Goal: Transaction & Acquisition: Purchase product/service

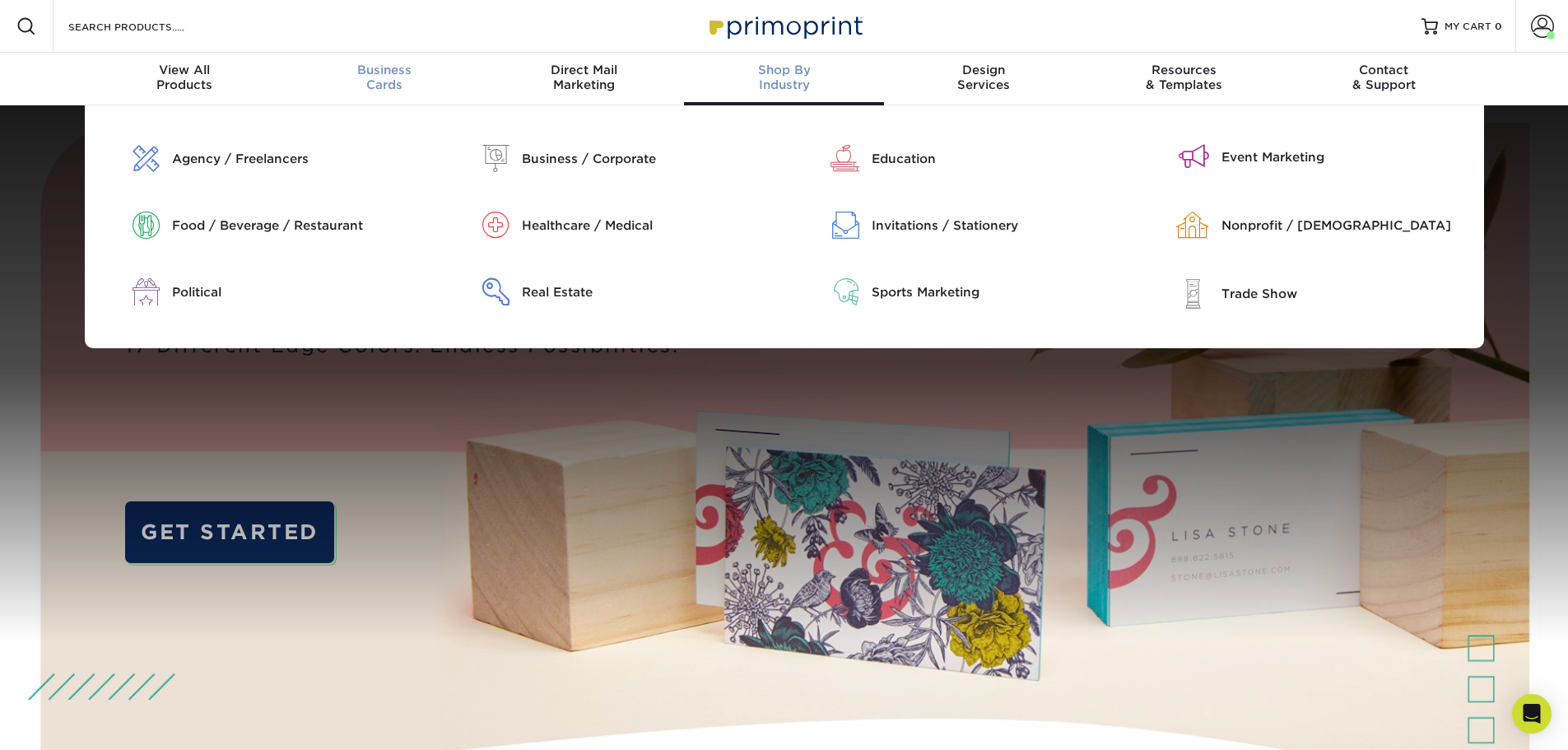
click at [393, 79] on div "Business Cards" at bounding box center [383, 78] width 201 height 30
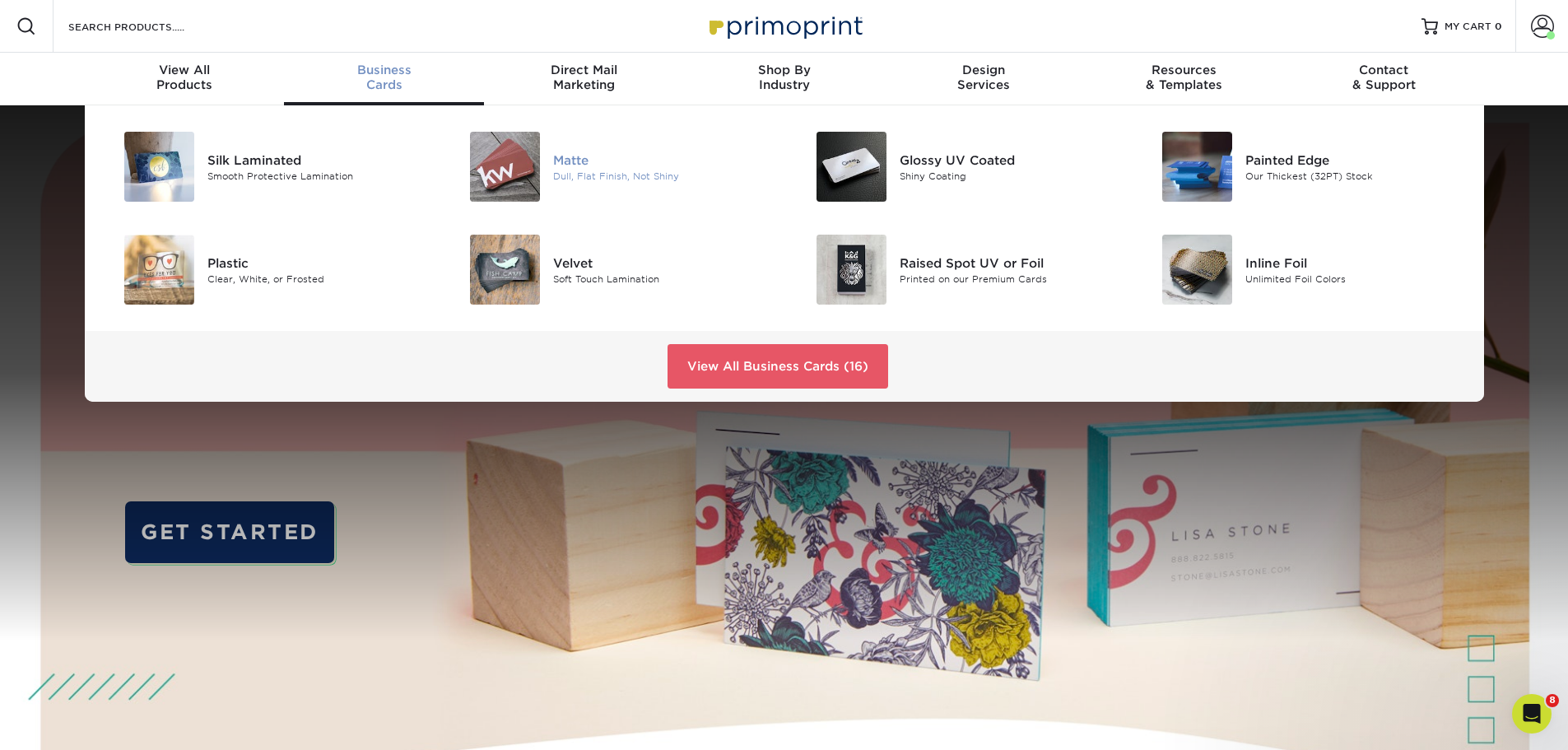
click at [553, 173] on div at bounding box center [495, 167] width 115 height 70
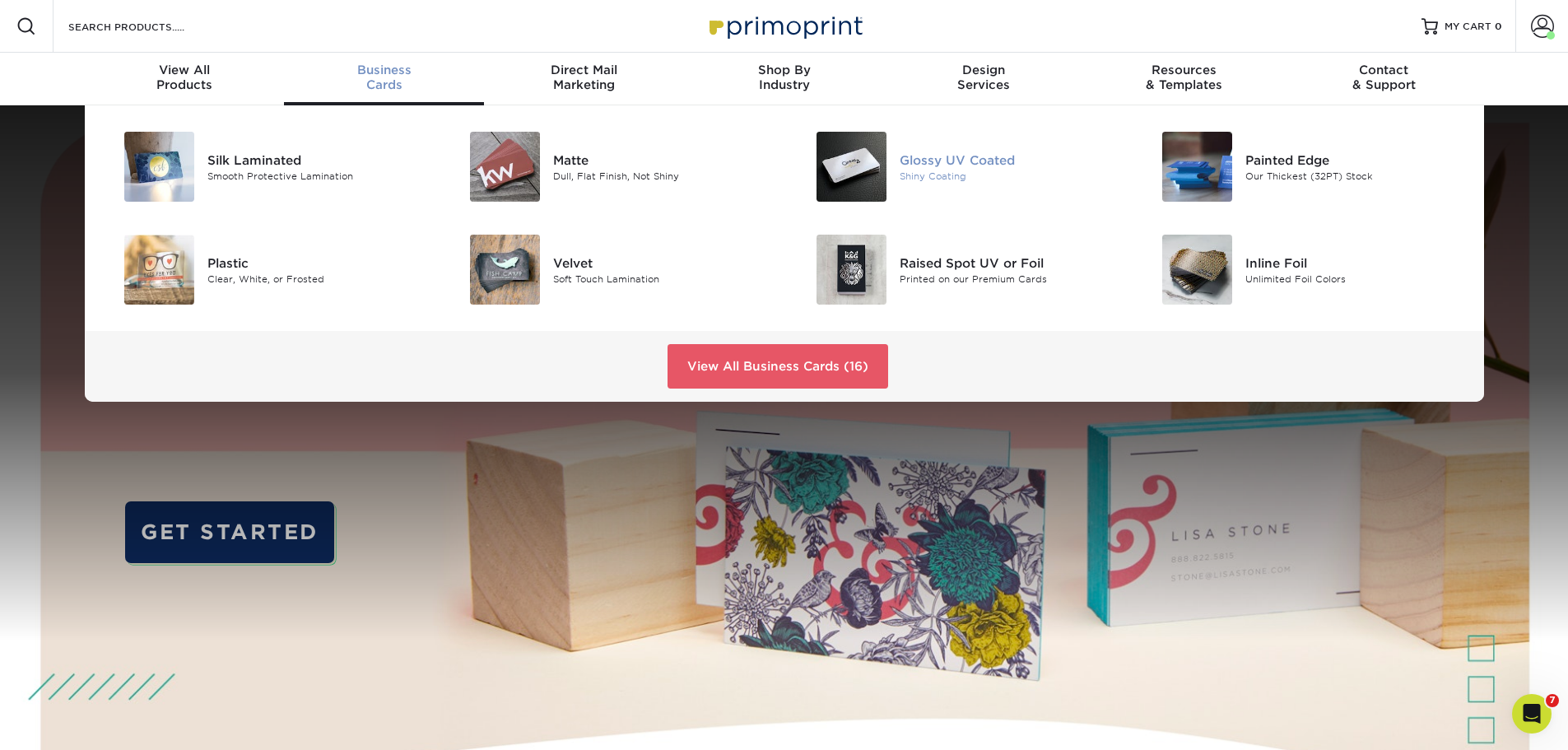
click at [857, 161] on img at bounding box center [852, 167] width 70 height 70
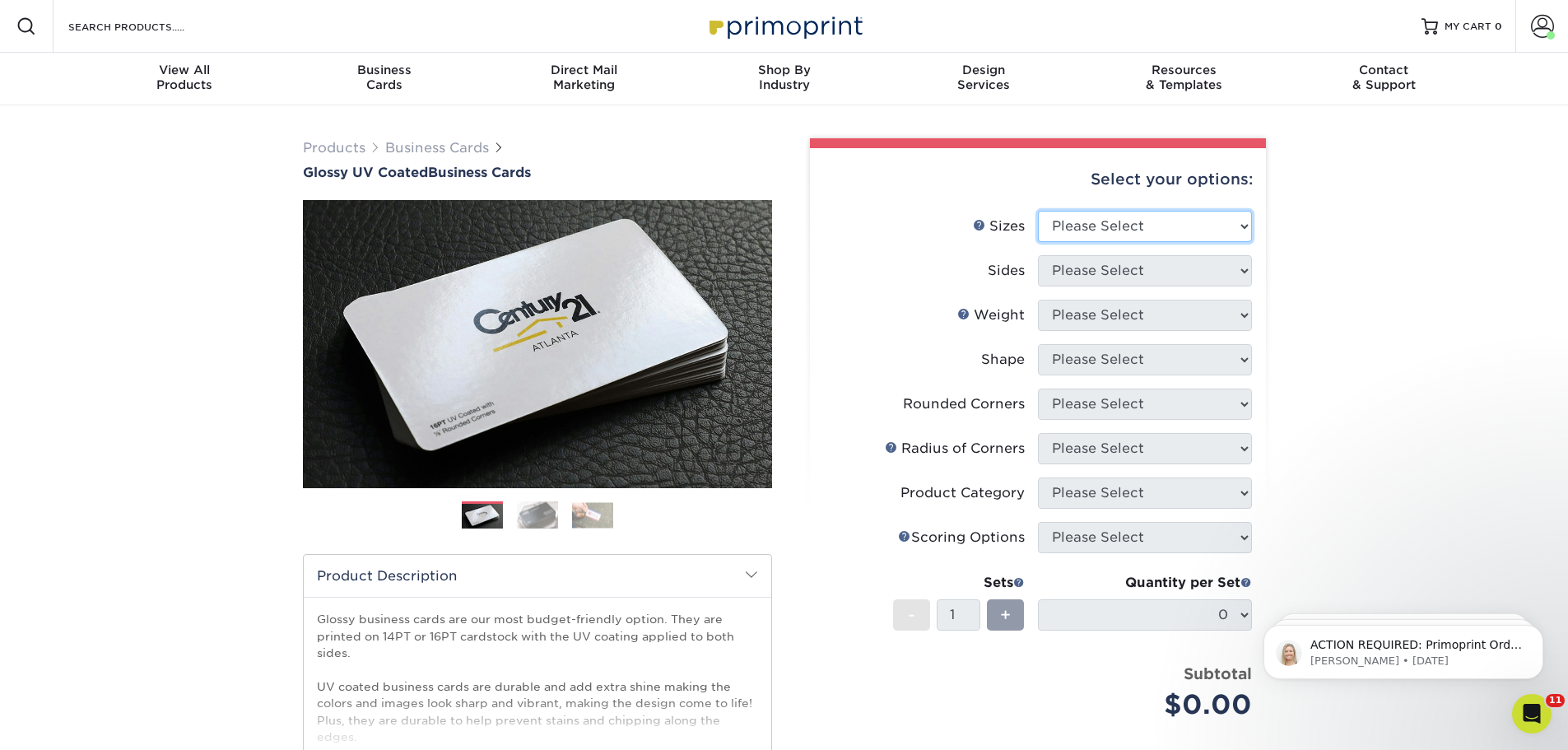
click at [1063, 228] on select "Please Select 1.5" x 3.5" - Mini 1.75" x 3.5" - Mini 2" x 2" - Square 2" x 3" -…" at bounding box center [1145, 226] width 214 height 31
select select "2.00x3.50"
click at [1038, 211] on select "Please Select 1.5" x 3.5" - Mini 1.75" x 3.5" - Mini 2" x 2" - Square 2" x 3" -…" at bounding box center [1145, 226] width 214 height 31
click at [1099, 264] on select "Please Select Print Both Sides Print Front Only" at bounding box center [1145, 271] width 214 height 31
select select "13abbda7-1d64-4f25-8bb2-c179b224825d"
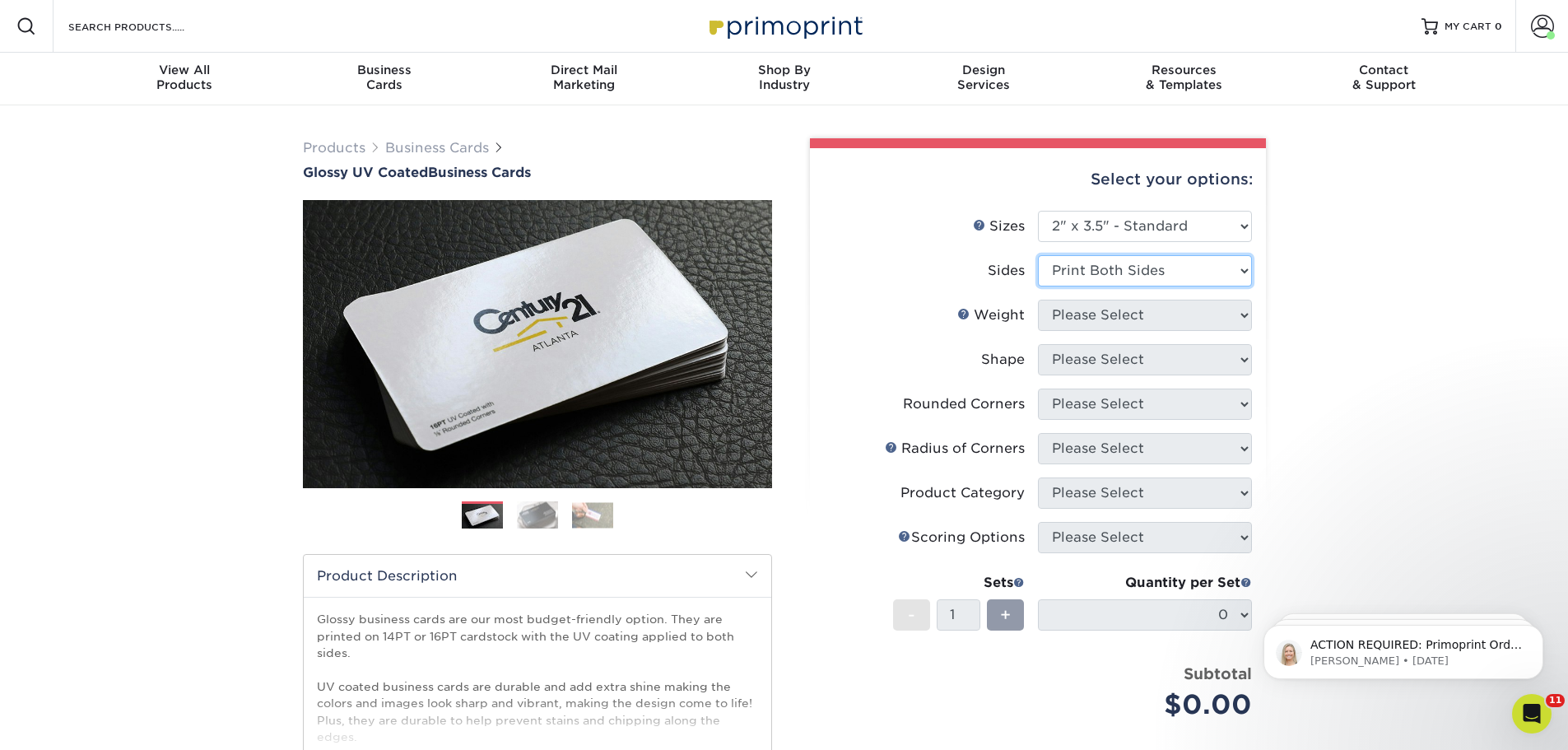
click at [1038, 255] on select "Please Select Print Both Sides Print Front Only" at bounding box center [1145, 271] width 214 height 31
click at [1099, 319] on select "Please Select 16PT 14PT" at bounding box center [1145, 315] width 214 height 31
select select "16PT"
click at [1038, 299] on select "Please Select 16PT 14PT" at bounding box center [1145, 315] width 214 height 31
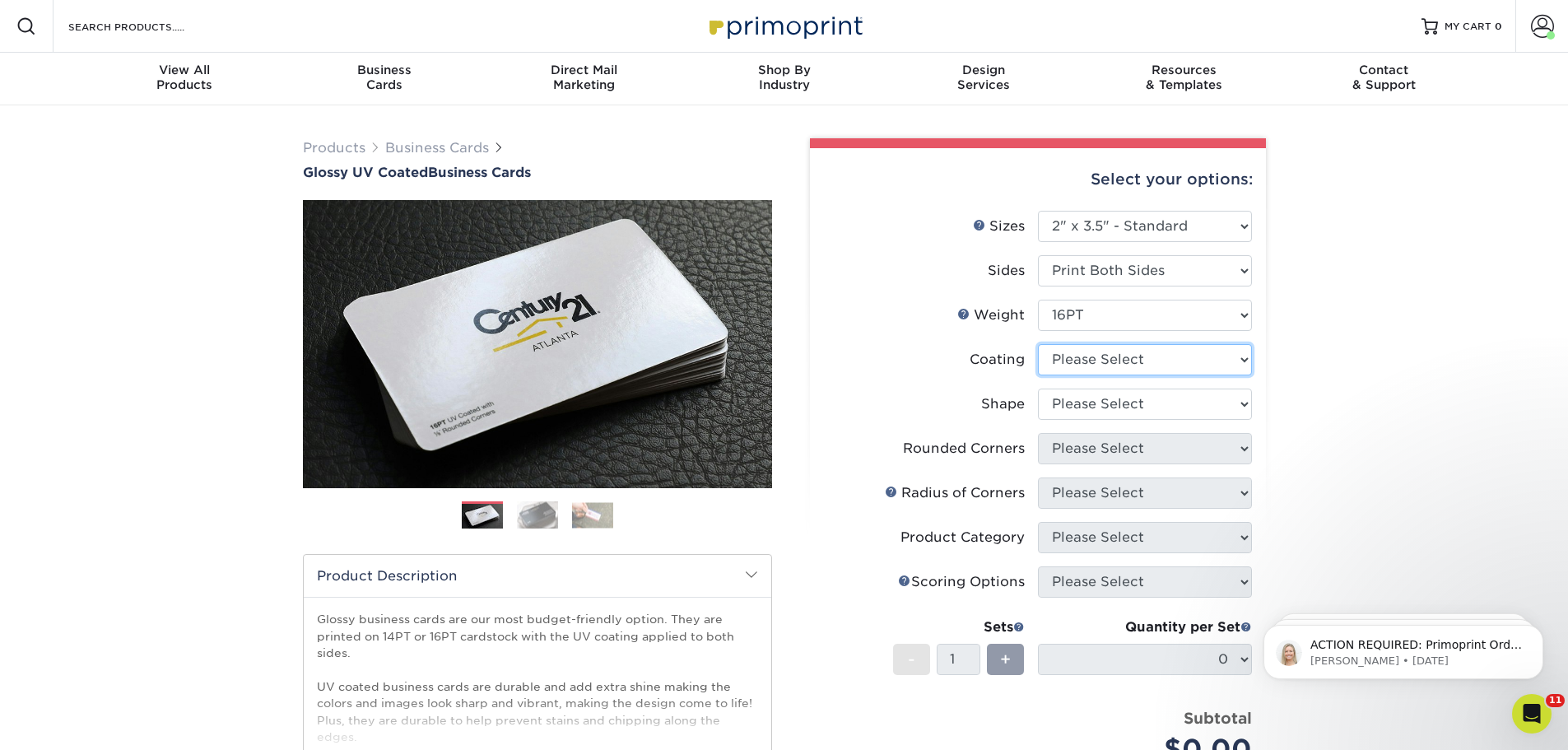
click at [1099, 355] on select at bounding box center [1145, 359] width 214 height 31
select select "1e8116af-acfc-44b1-83dc-8181aa338834"
click at [1038, 344] on select at bounding box center [1145, 359] width 214 height 31
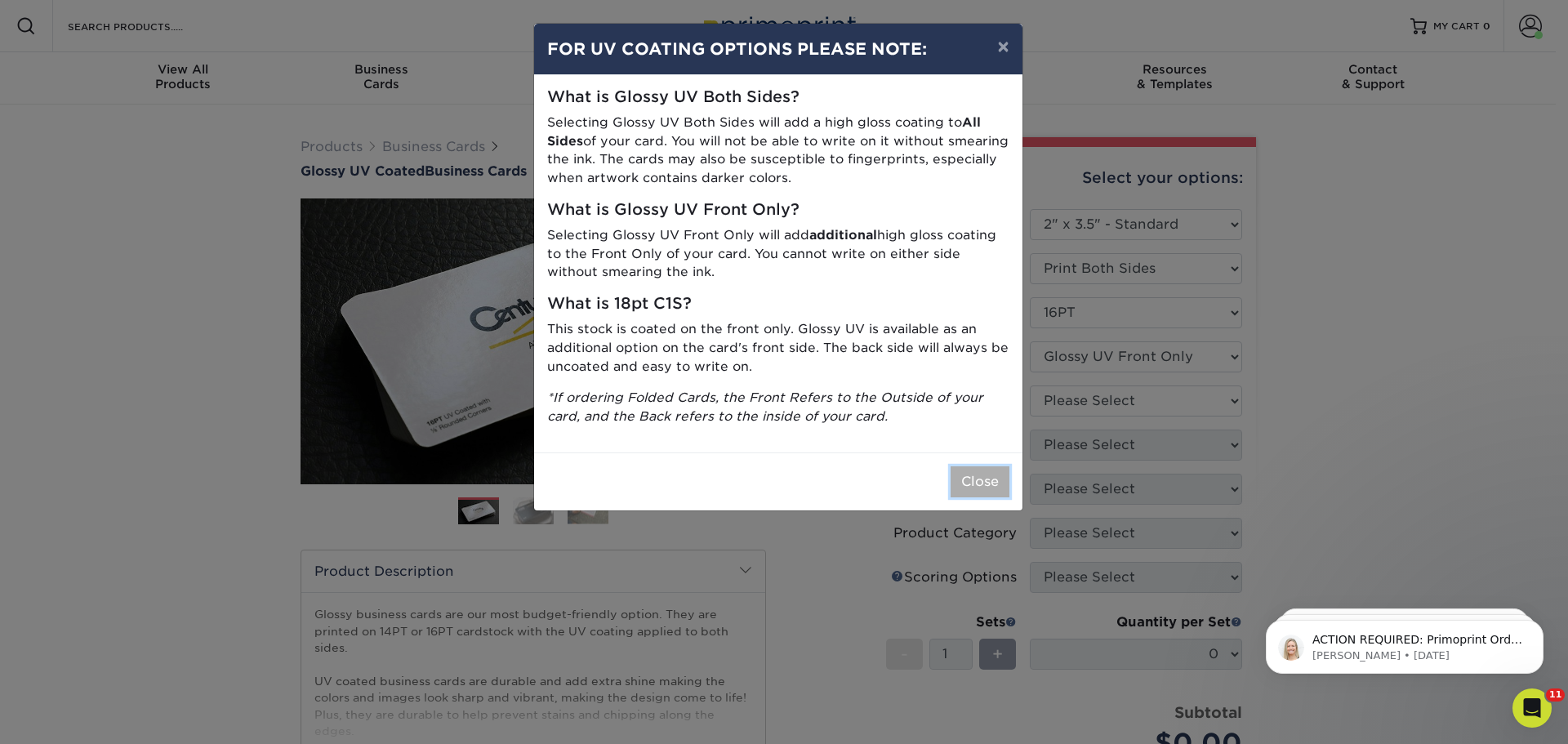
click at [976, 481] on button "Close" at bounding box center [980, 482] width 59 height 31
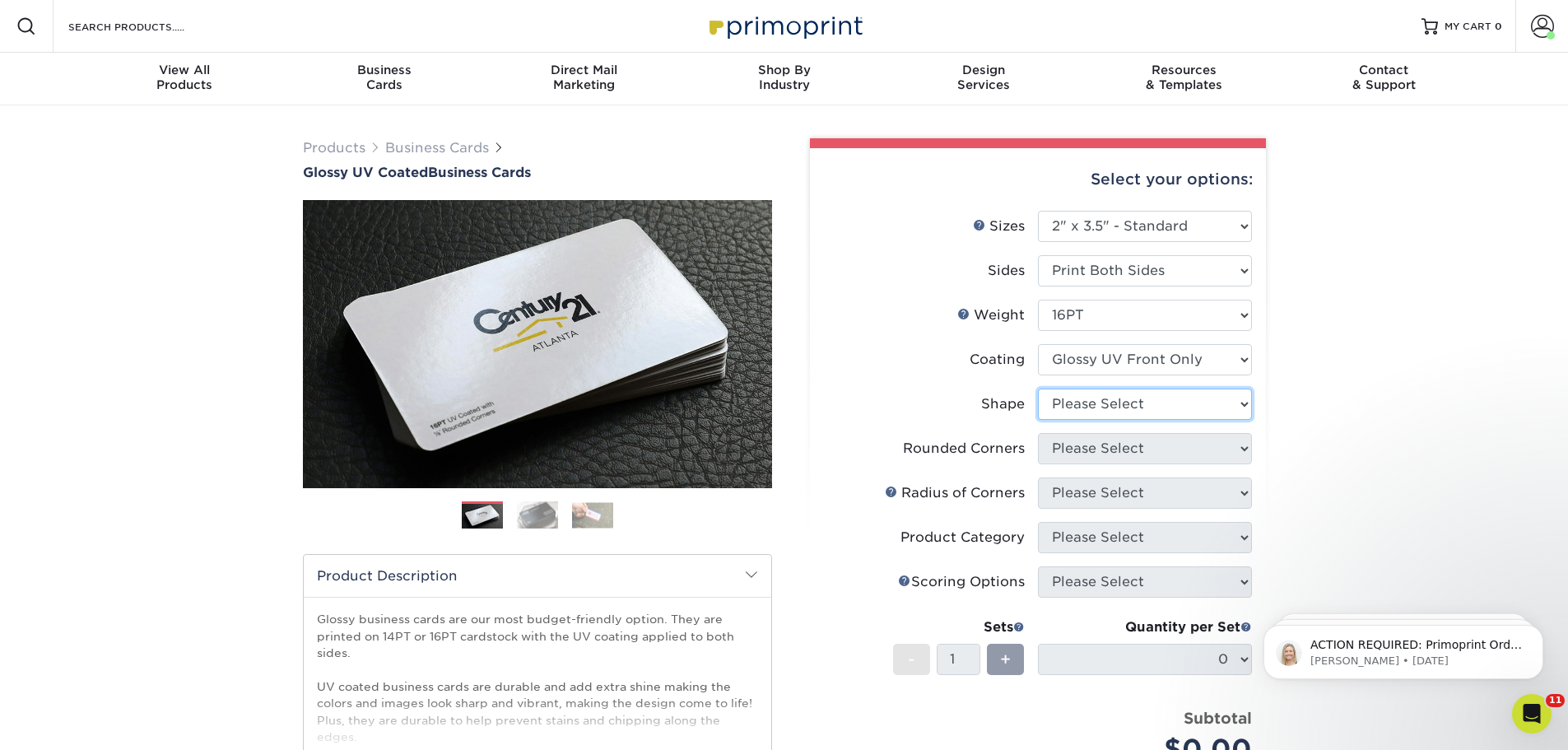
click at [1083, 410] on select "Please Select Standard" at bounding box center [1145, 405] width 214 height 31
select select "standard"
click at [1038, 389] on select "Please Select Standard" at bounding box center [1145, 405] width 214 height 31
click at [1072, 454] on select "Please Select Yes - Round 2 Corners Yes - Round 4 Corners No" at bounding box center [1145, 449] width 214 height 31
select select "0"
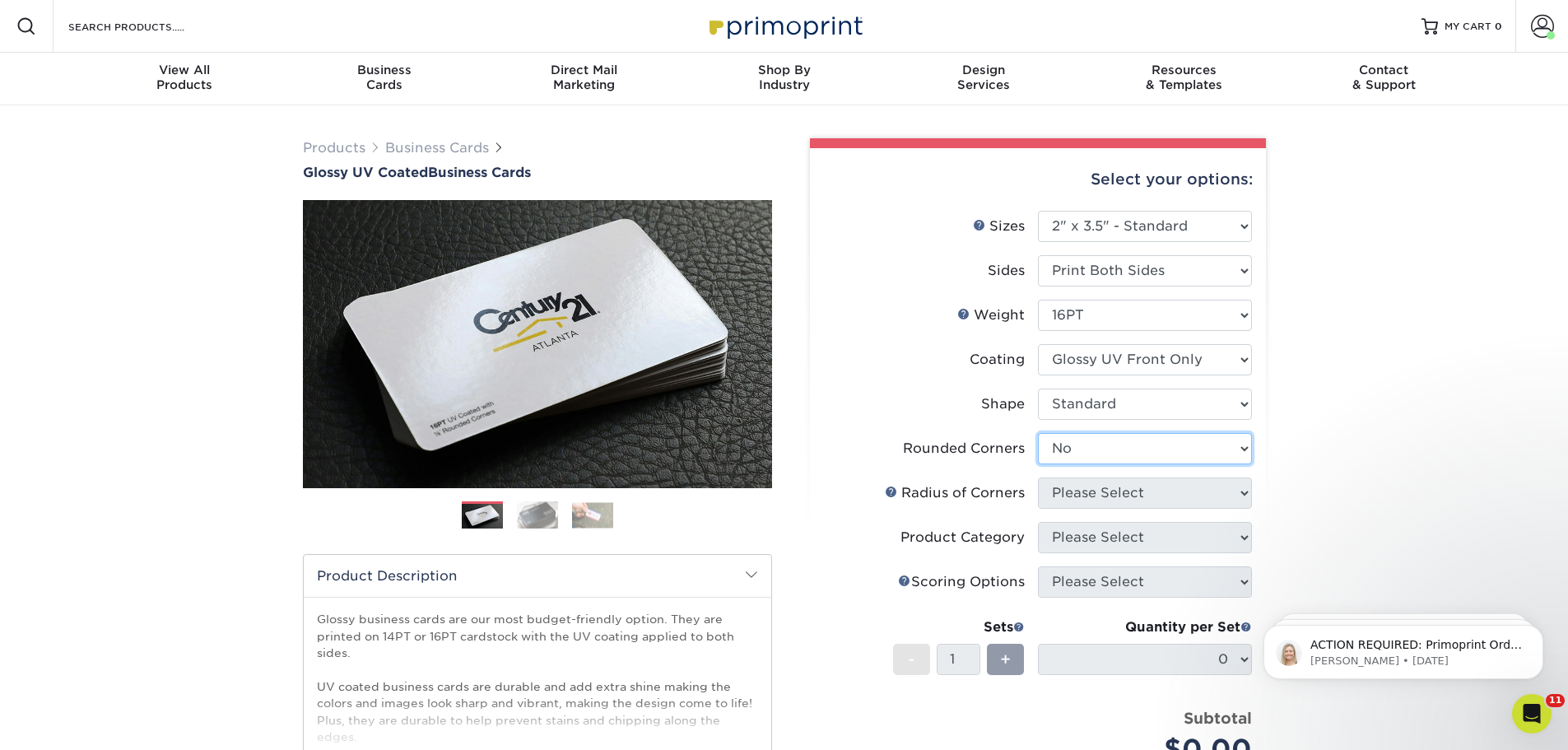
click at [1038, 433] on select "Please Select Yes - Round 2 Corners Yes - Round 4 Corners No" at bounding box center [1145, 449] width 214 height 31
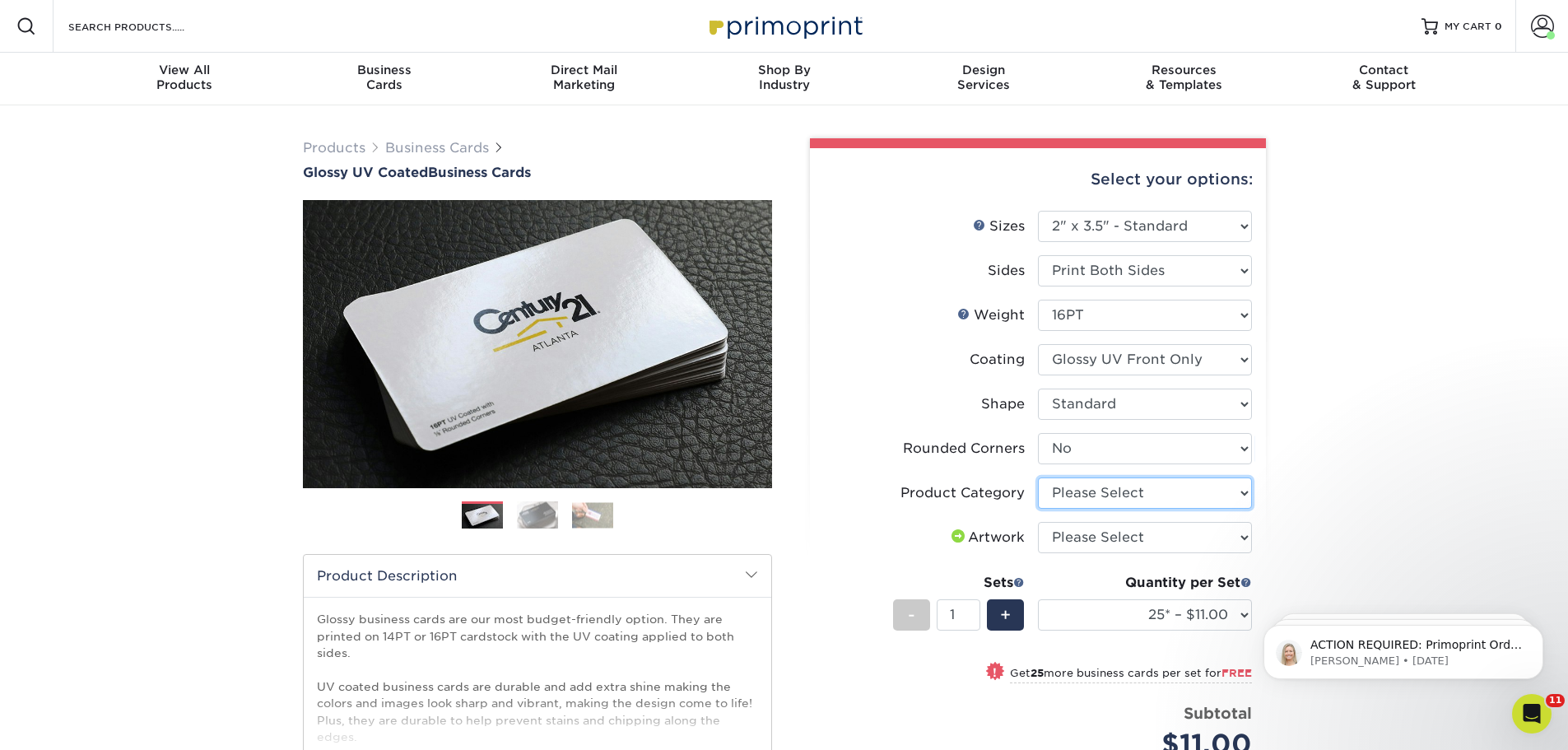
click at [1096, 494] on select "Please Select Business Cards" at bounding box center [1145, 493] width 214 height 31
select select "3b5148f1-0588-4f88-a218-97bcfdce65c1"
click at [1038, 478] on select "Please Select Business Cards" at bounding box center [1145, 493] width 214 height 31
click at [1082, 542] on select "Please Select I will upload files I need a design - $100" at bounding box center [1145, 538] width 214 height 31
select select "upload"
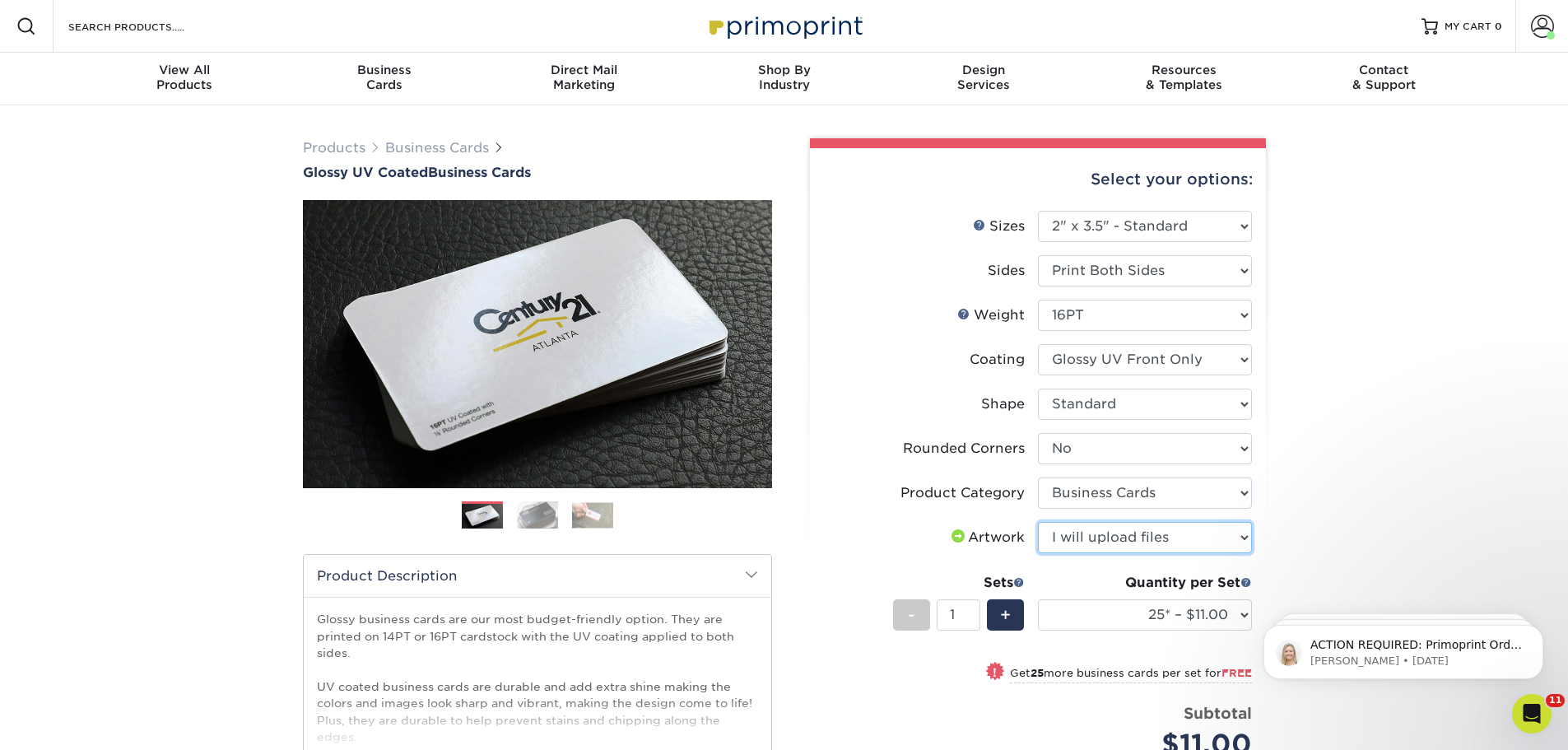
click at [1038, 522] on select "Please Select I will upload files I need a design - $100" at bounding box center [1145, 538] width 214 height 31
click at [1065, 615] on select "25* – $11.00 50* – $11.00 100* – $11.00 250* – $20.00 500 – $39.00 1000 – $49.0…" at bounding box center [1145, 615] width 214 height 31
click at [1038, 599] on select "25* – $11.00 50* – $11.00 100* – $11.00 250* – $20.00 500 – $39.00 1000 – $49.0…" at bounding box center [1145, 615] width 214 height 31
click at [1113, 601] on select "25* – $11.00 50* – $11.00 100* – $11.00 250* – $20.00 500 – $39.00 1000 – $49.0…" at bounding box center [1145, 615] width 214 height 31
select select "500 – $39.00"
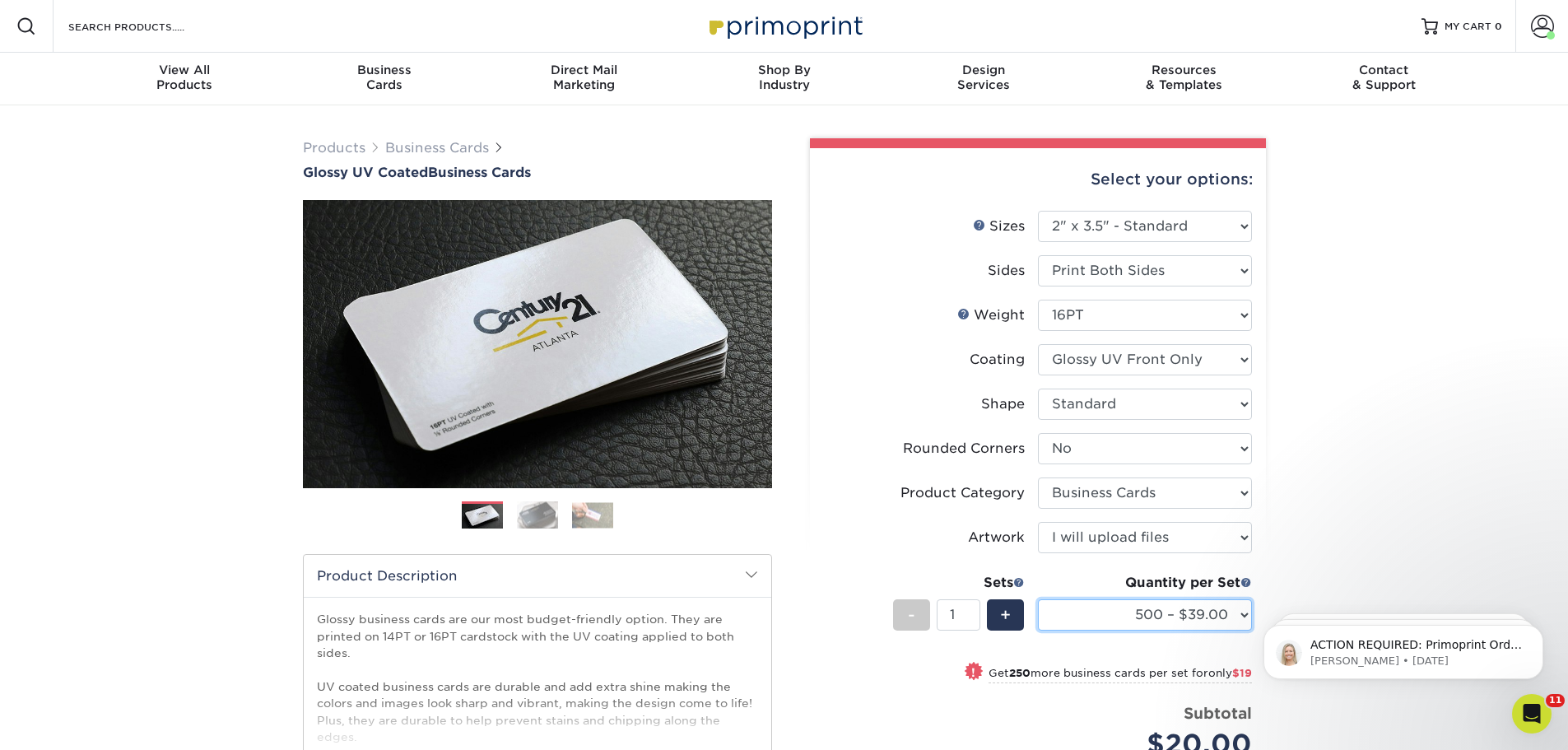
click at [1038, 599] on select "25* – $11.00 50* – $11.00 100* – $11.00 250* – $20.00 500 – $39.00 1000 – $49.0…" at bounding box center [1145, 615] width 214 height 31
click at [857, 525] on label "Artwork" at bounding box center [931, 538] width 214 height 31
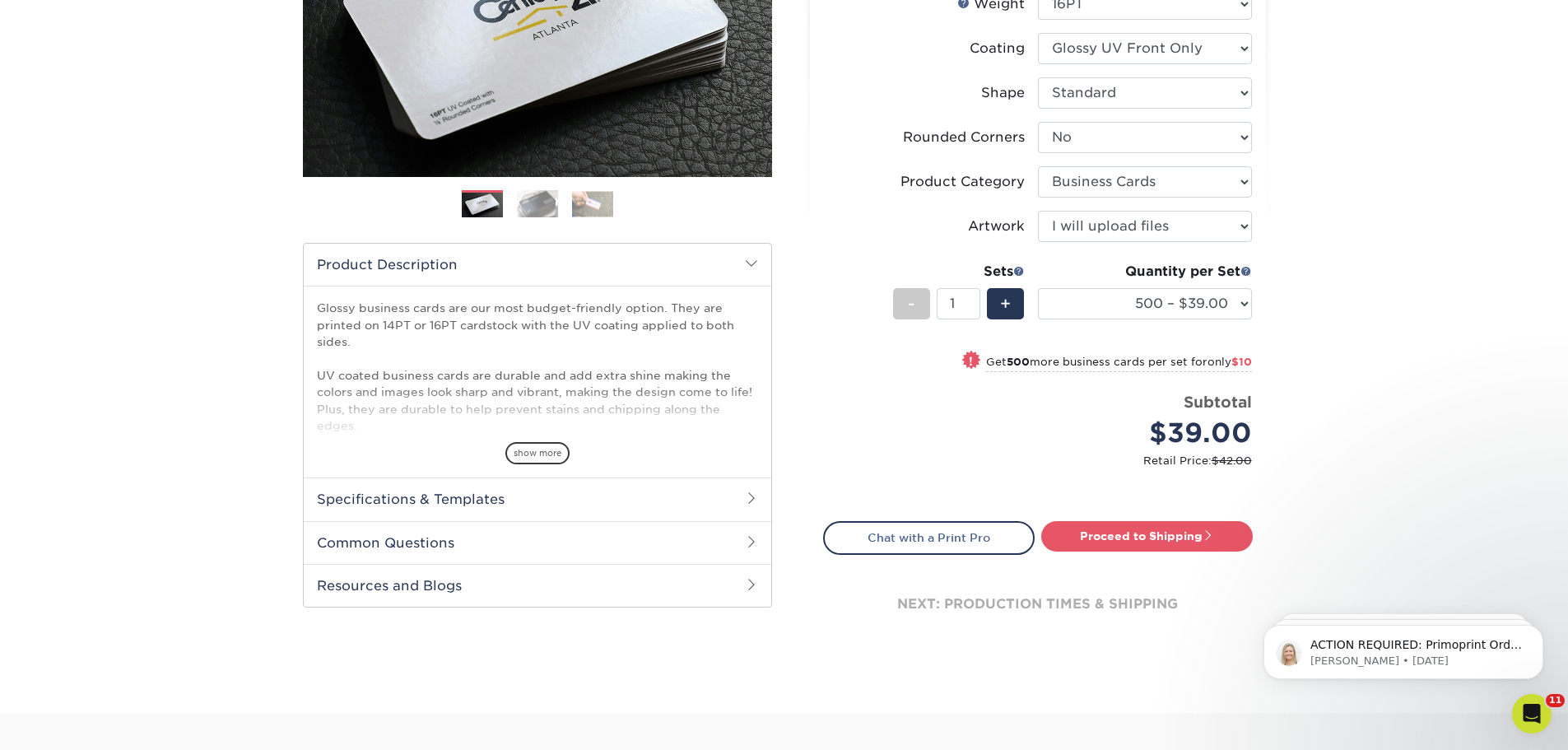
scroll to position [329, 0]
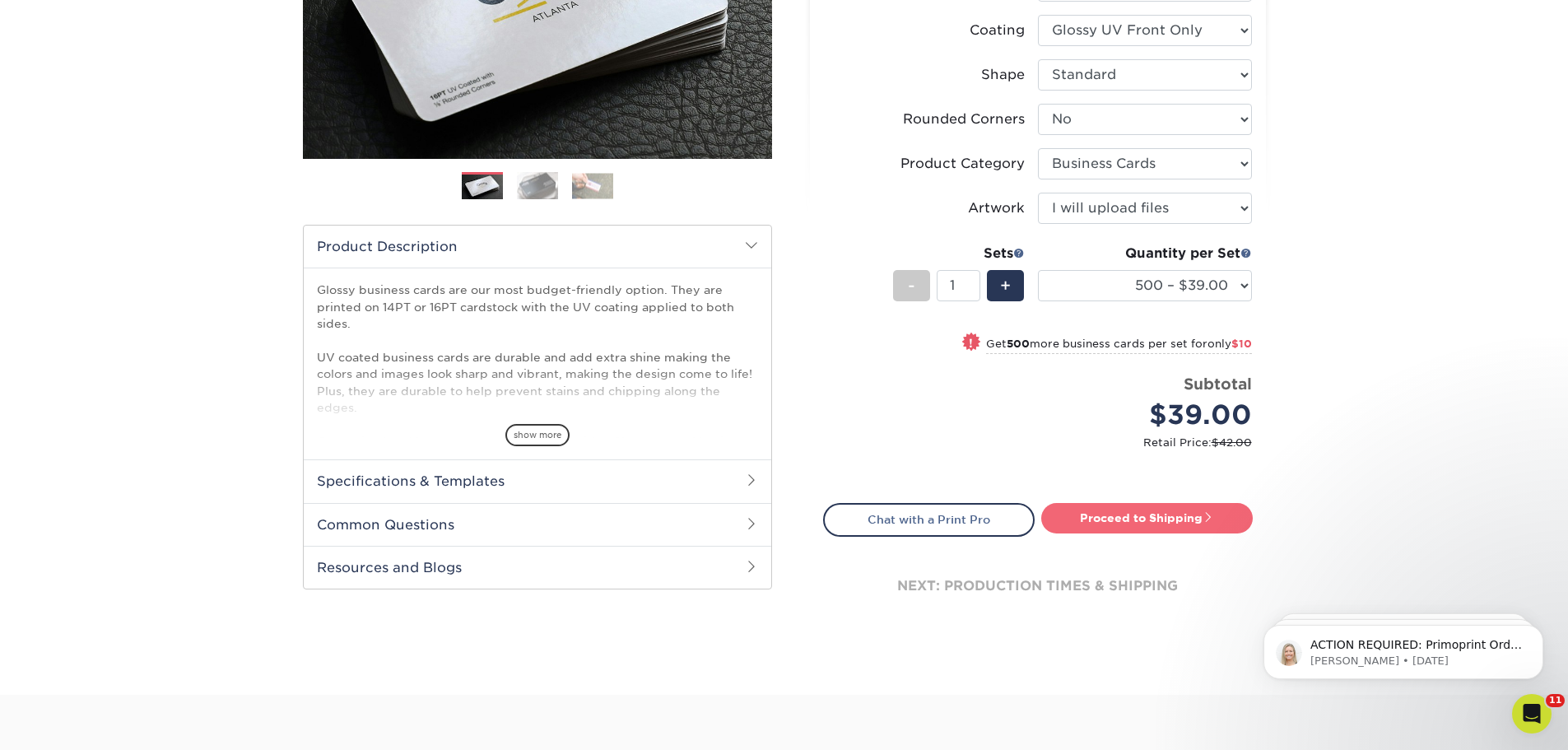
click at [1151, 518] on link "Proceed to Shipping" at bounding box center [1147, 517] width 212 height 30
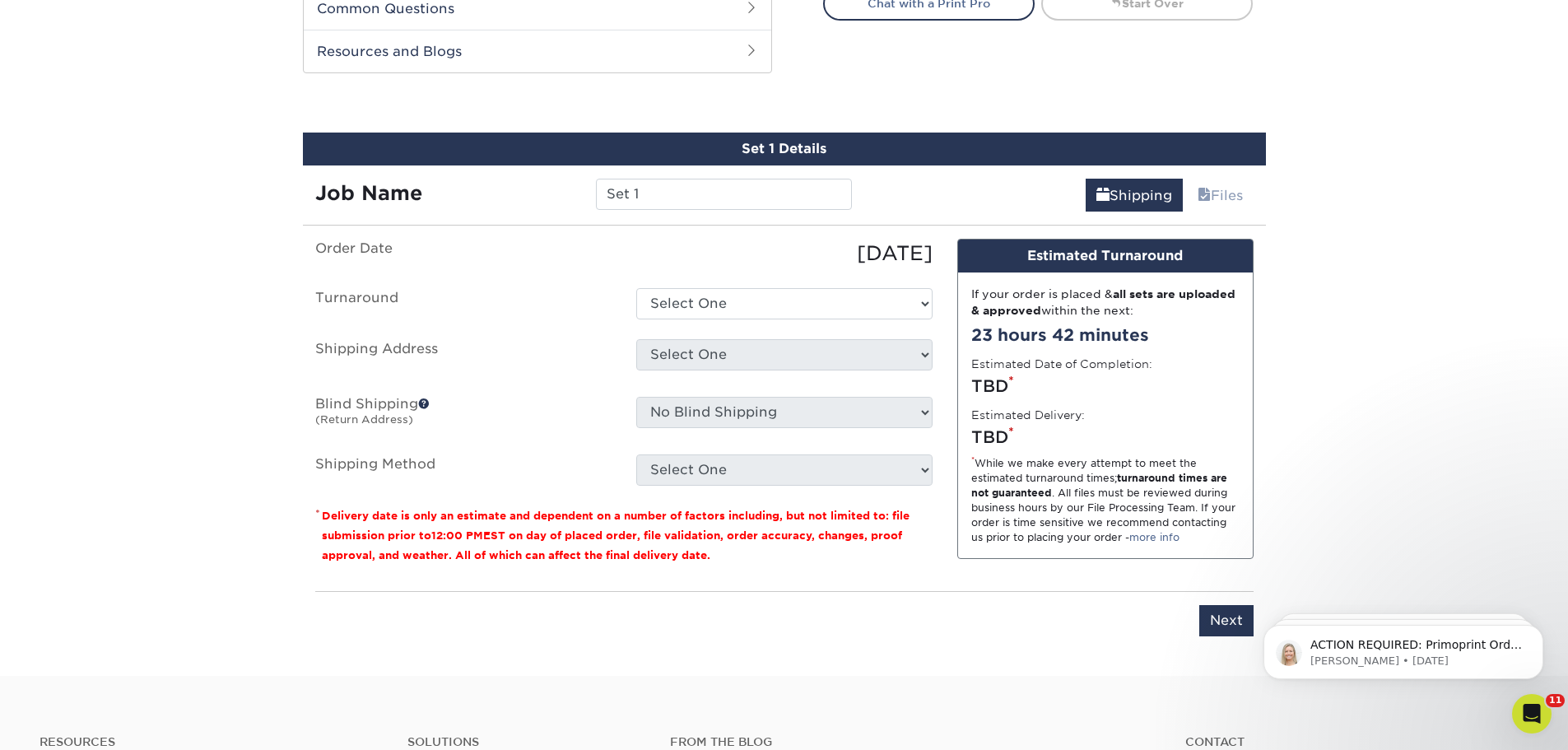
scroll to position [877, 0]
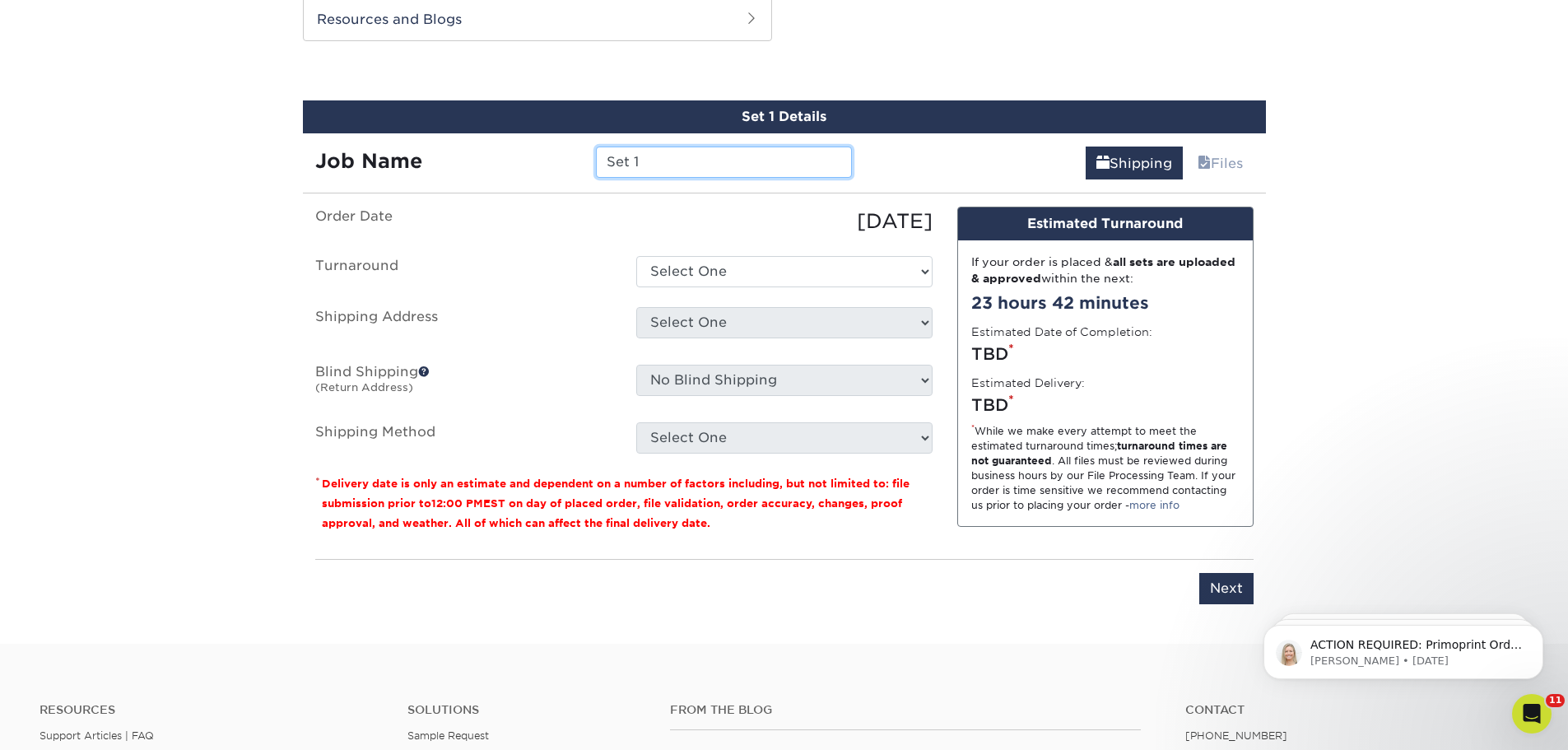
click at [672, 167] on input "Set 1" at bounding box center [723, 163] width 256 height 31
type input "BCard BWalsh"
click at [706, 272] on select "Select One 2-4 Business Days 2 Day Next Business Day" at bounding box center [784, 272] width 297 height 31
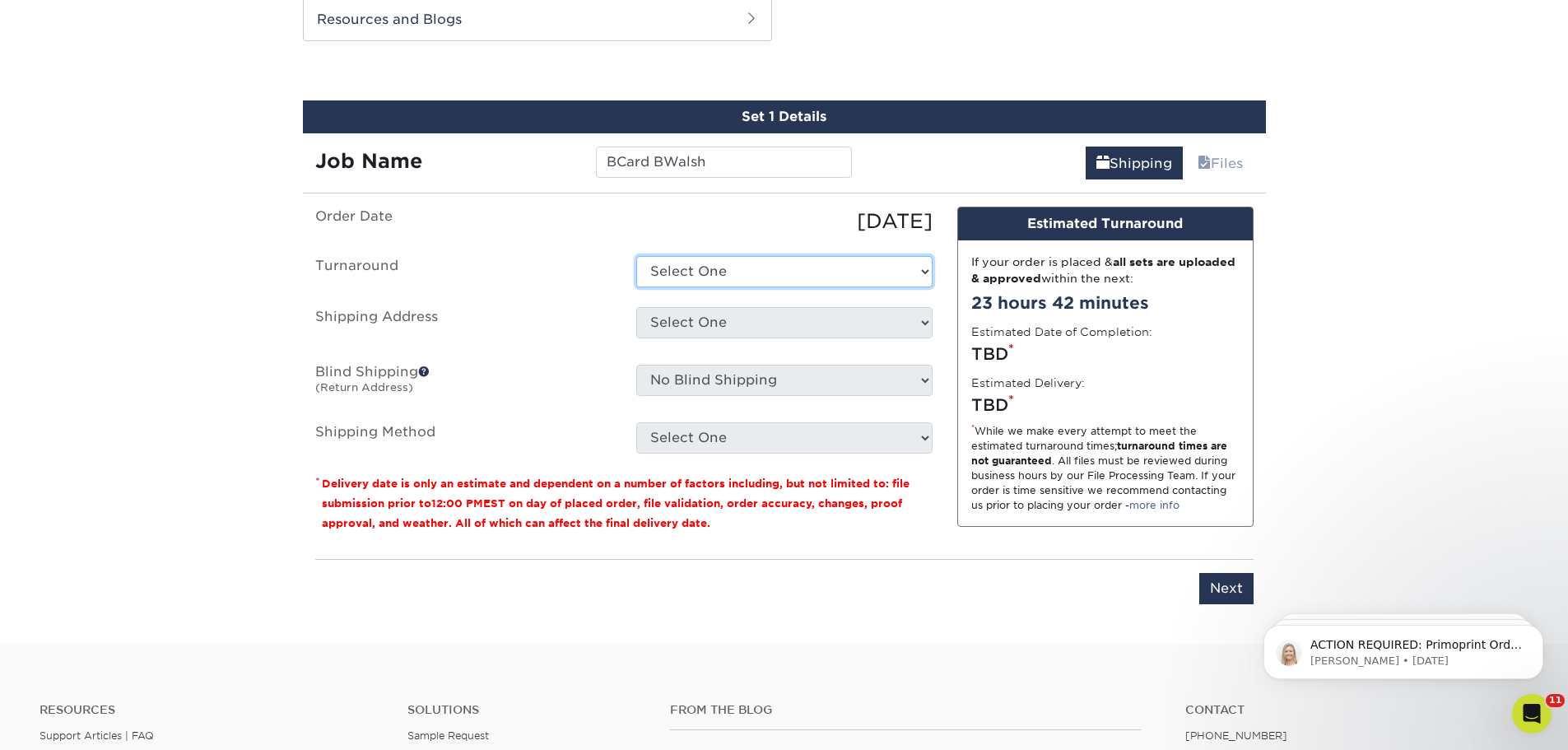
select select "f46196aa-5fb0-47d8-8df5-cbf0064acc97"
click at [637, 256] on select "Select One 2-4 Business Days 2 Day Next Business Day" at bounding box center [784, 272] width 297 height 31
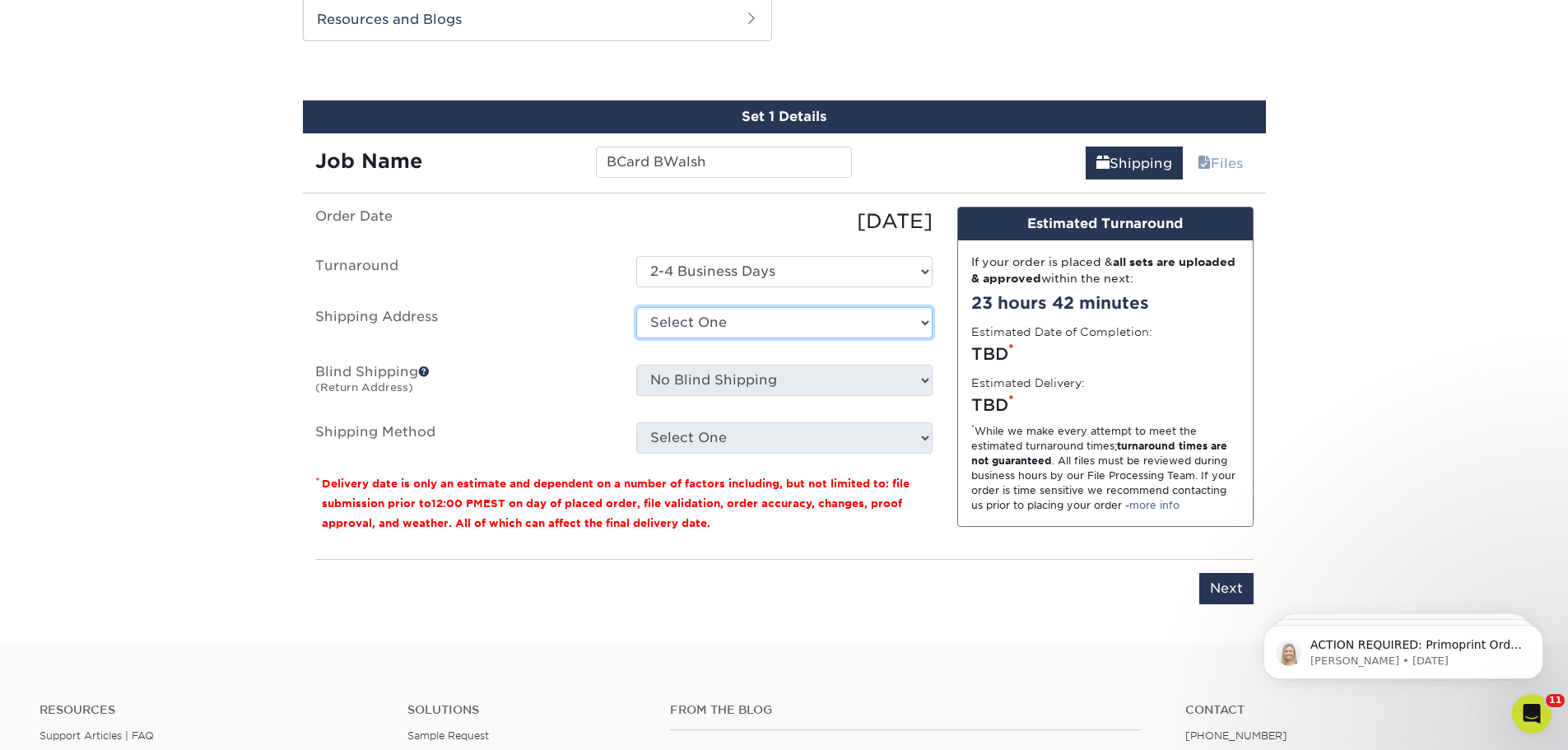
click at [710, 328] on select "Select One ChristineY Marcus New Haven Campus New Haven POWC Norwich POWcenter …" at bounding box center [784, 322] width 297 height 31
select select "261149"
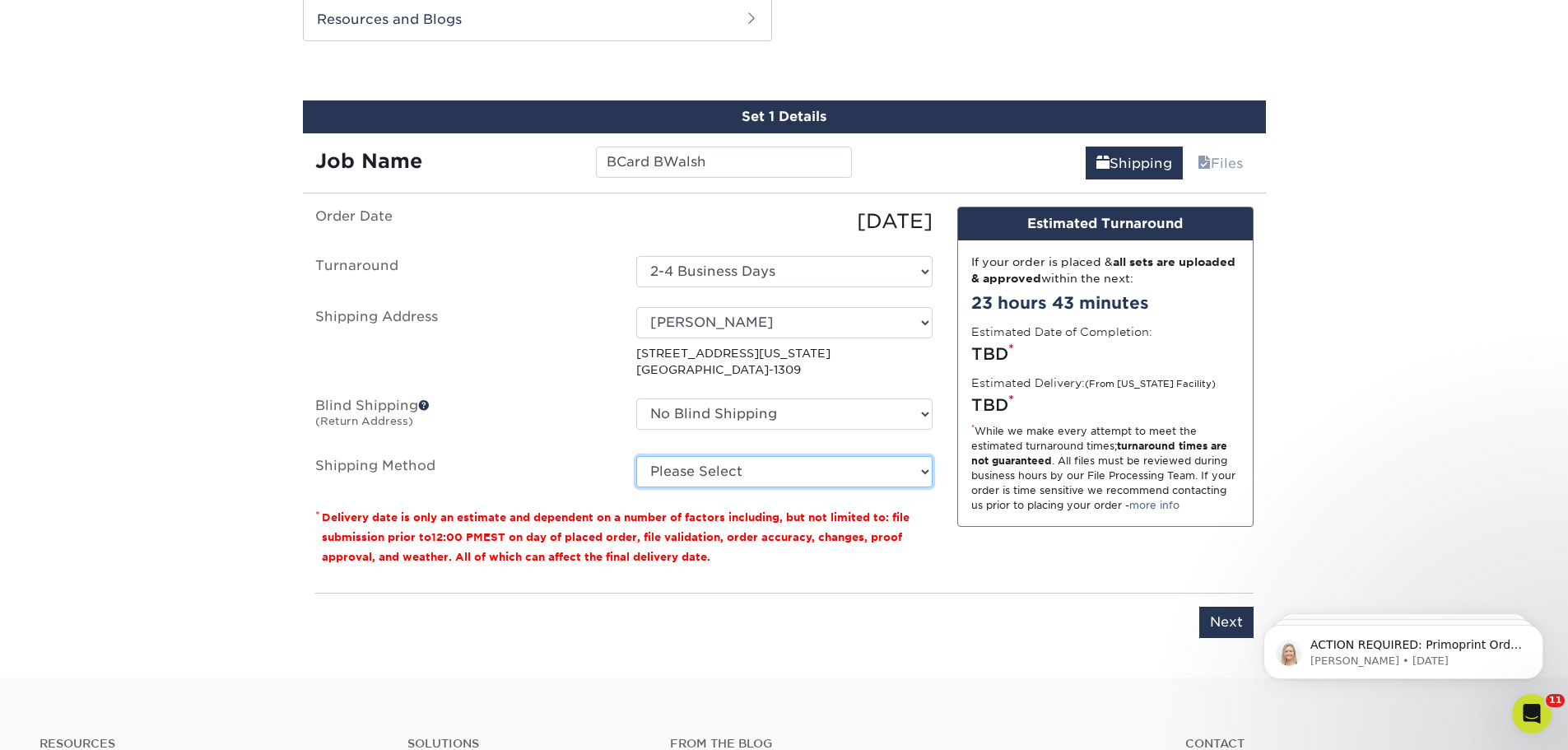
click at [728, 475] on select "Please Select Ground Shipping (+$8.96) 3 Day Shipping Service (+$15.36) 2 Day A…" at bounding box center [784, 472] width 297 height 31
select select "03"
click at [637, 456] on select "Please Select Ground Shipping (+$8.96) 3 Day Shipping Service (+$15.36) 2 Day A…" at bounding box center [784, 472] width 297 height 31
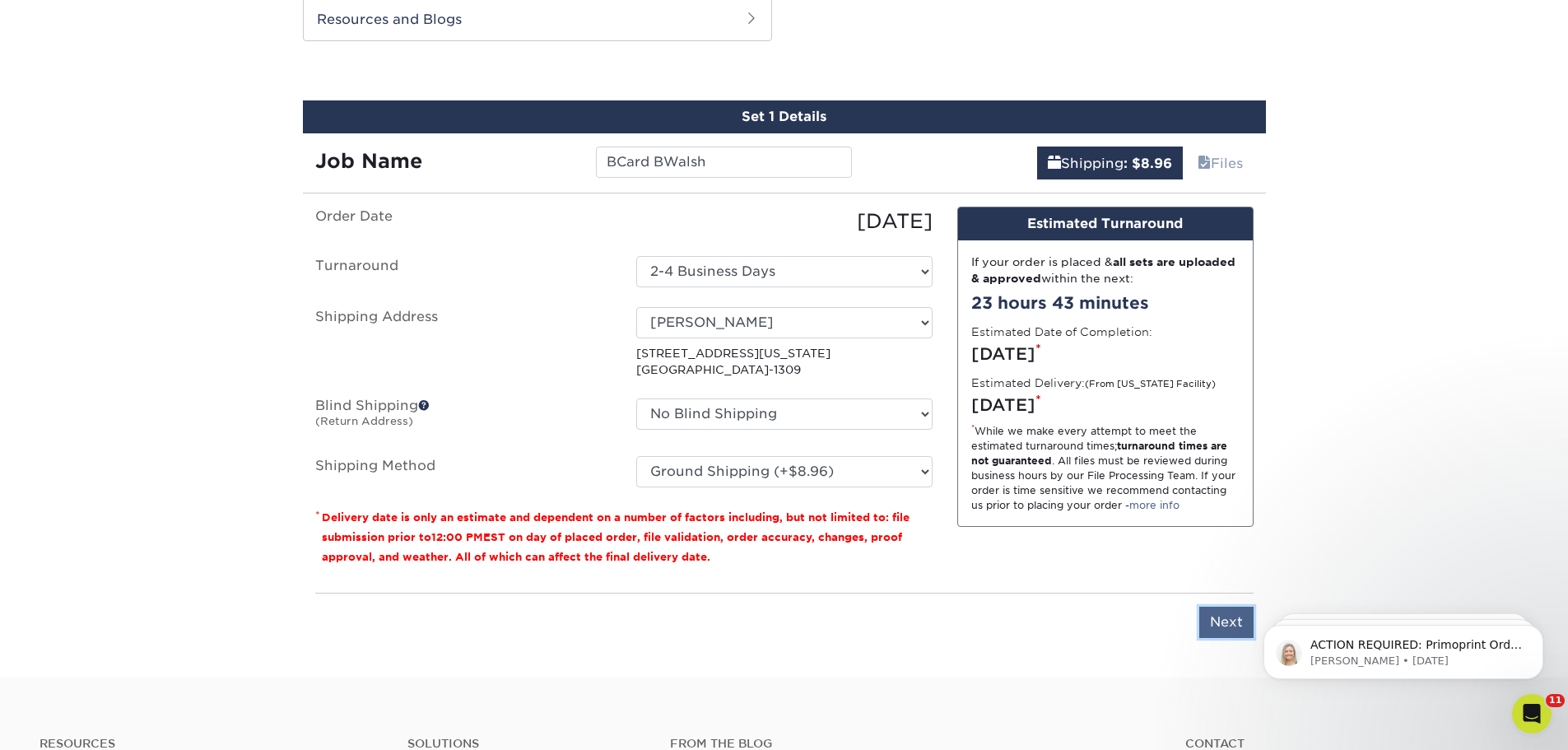
click at [1211, 618] on input "Next" at bounding box center [1226, 623] width 55 height 31
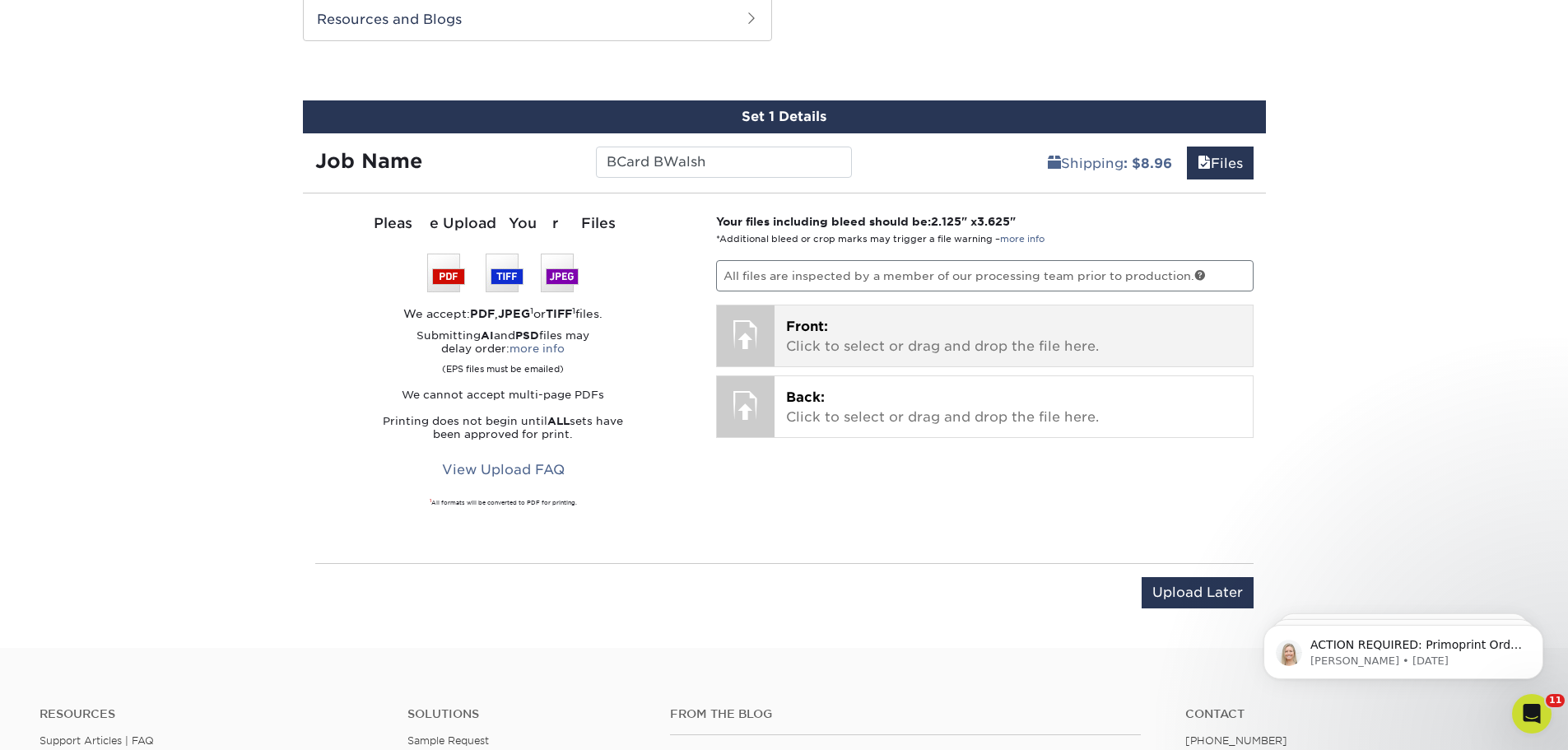
click at [815, 341] on p "Front: Click to select or drag and drop the file here." at bounding box center [1014, 336] width 456 height 40
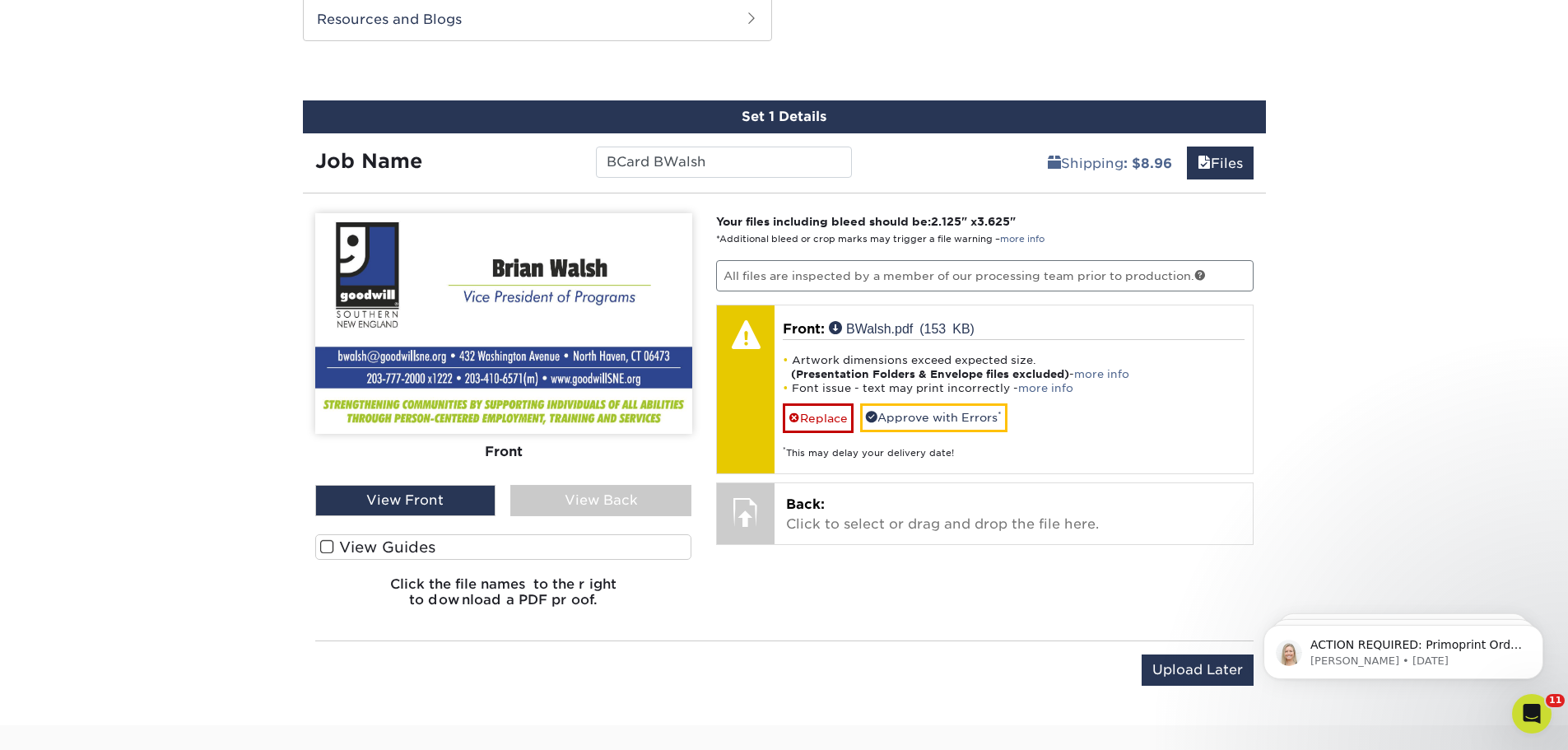
click at [398, 550] on label "View Guides" at bounding box center [504, 547] width 377 height 26
click at [0, 0] on input "View Guides" at bounding box center [0, 0] width 0 height 0
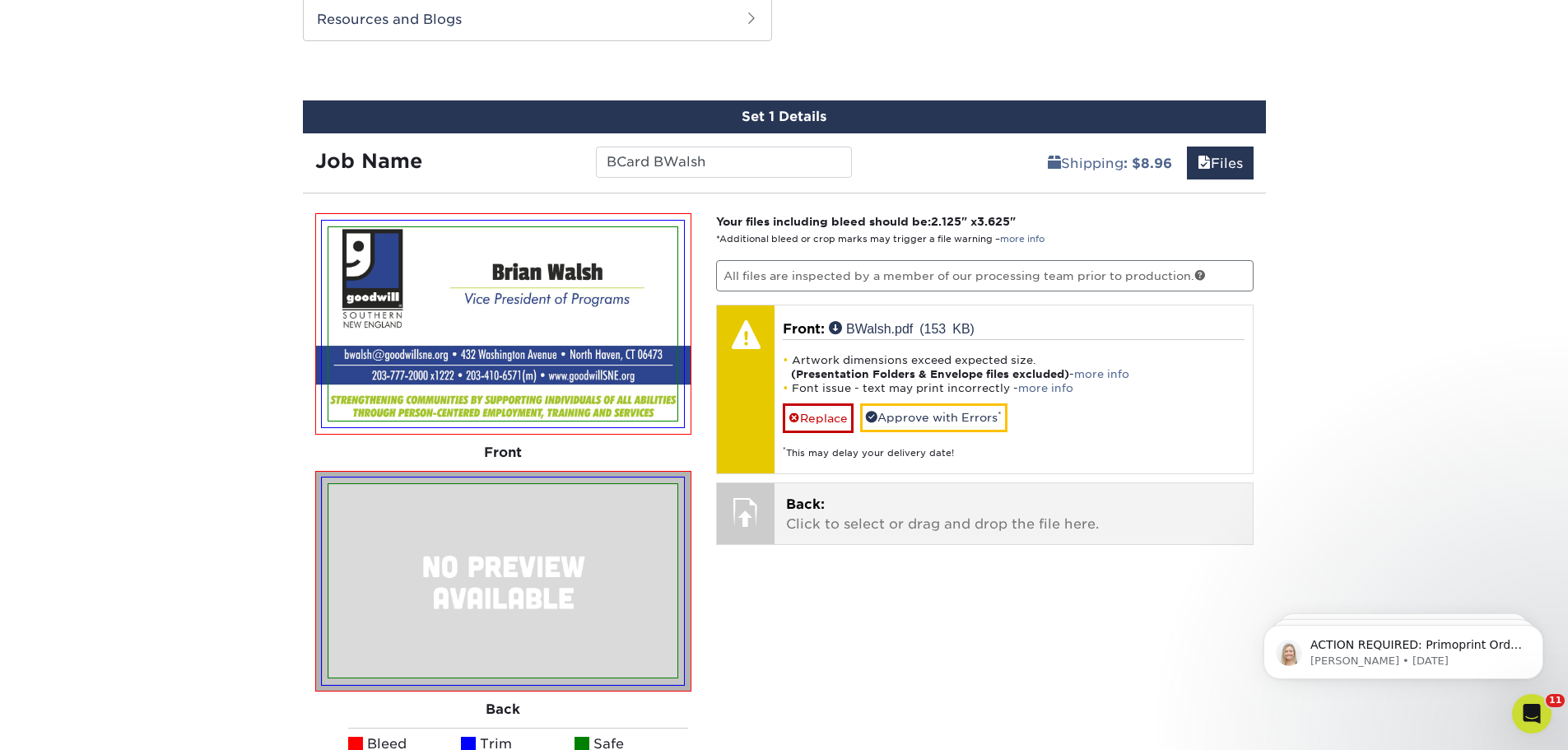
click at [837, 515] on p "Back: Click to select or drag and drop the file here." at bounding box center [1014, 514] width 456 height 40
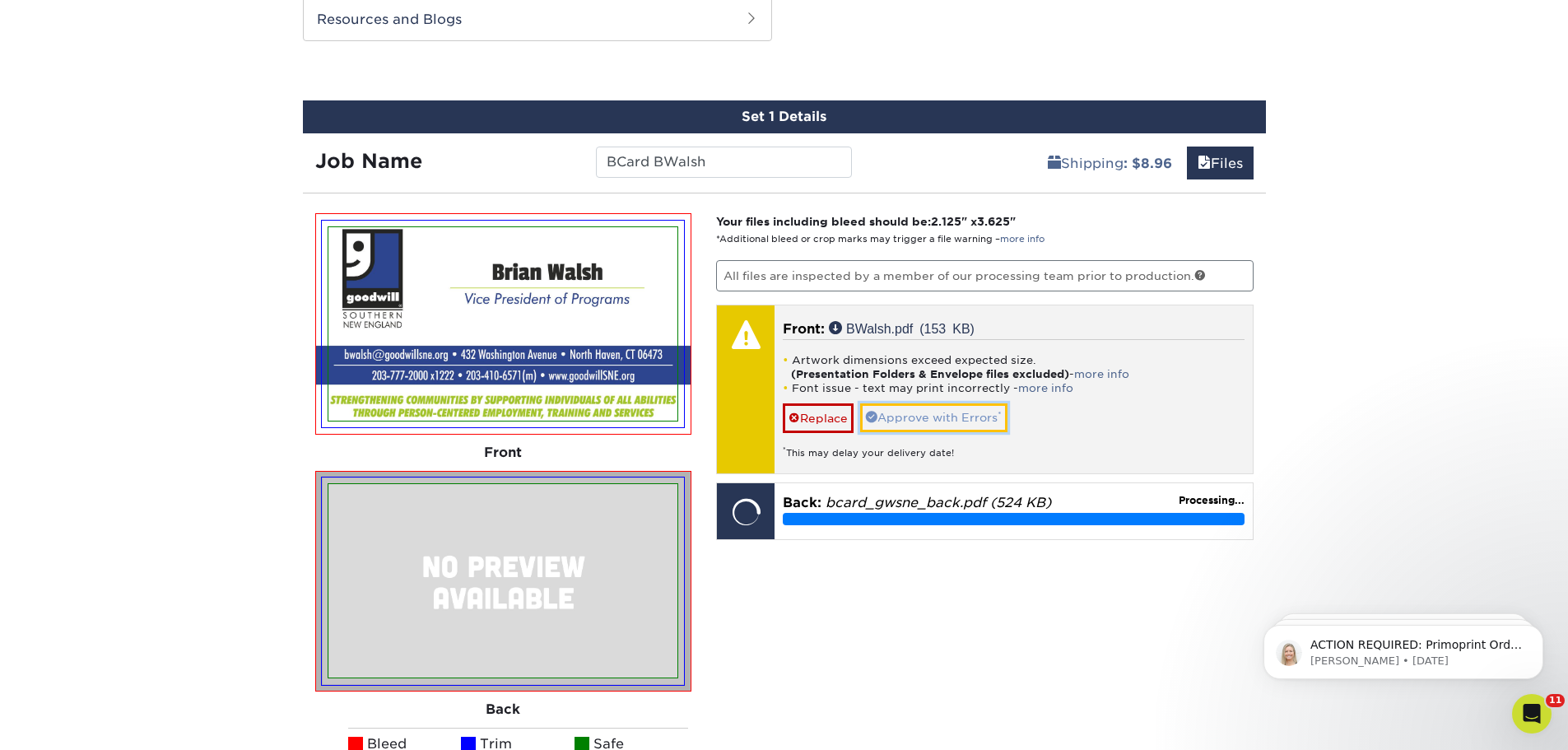
click at [943, 422] on link "Approve with Errors *" at bounding box center [933, 417] width 147 height 28
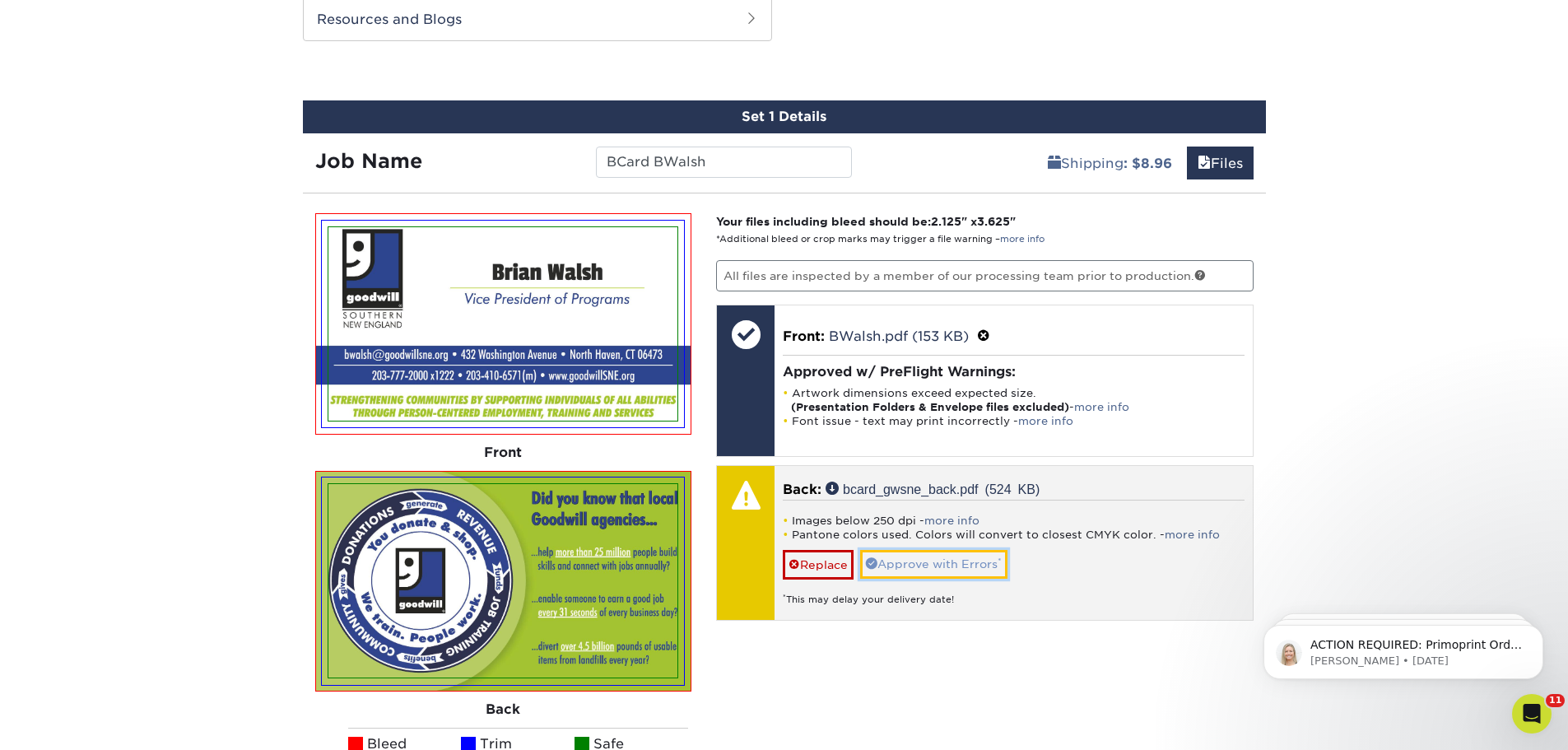
click at [920, 565] on link "Approve with Errors *" at bounding box center [933, 563] width 147 height 28
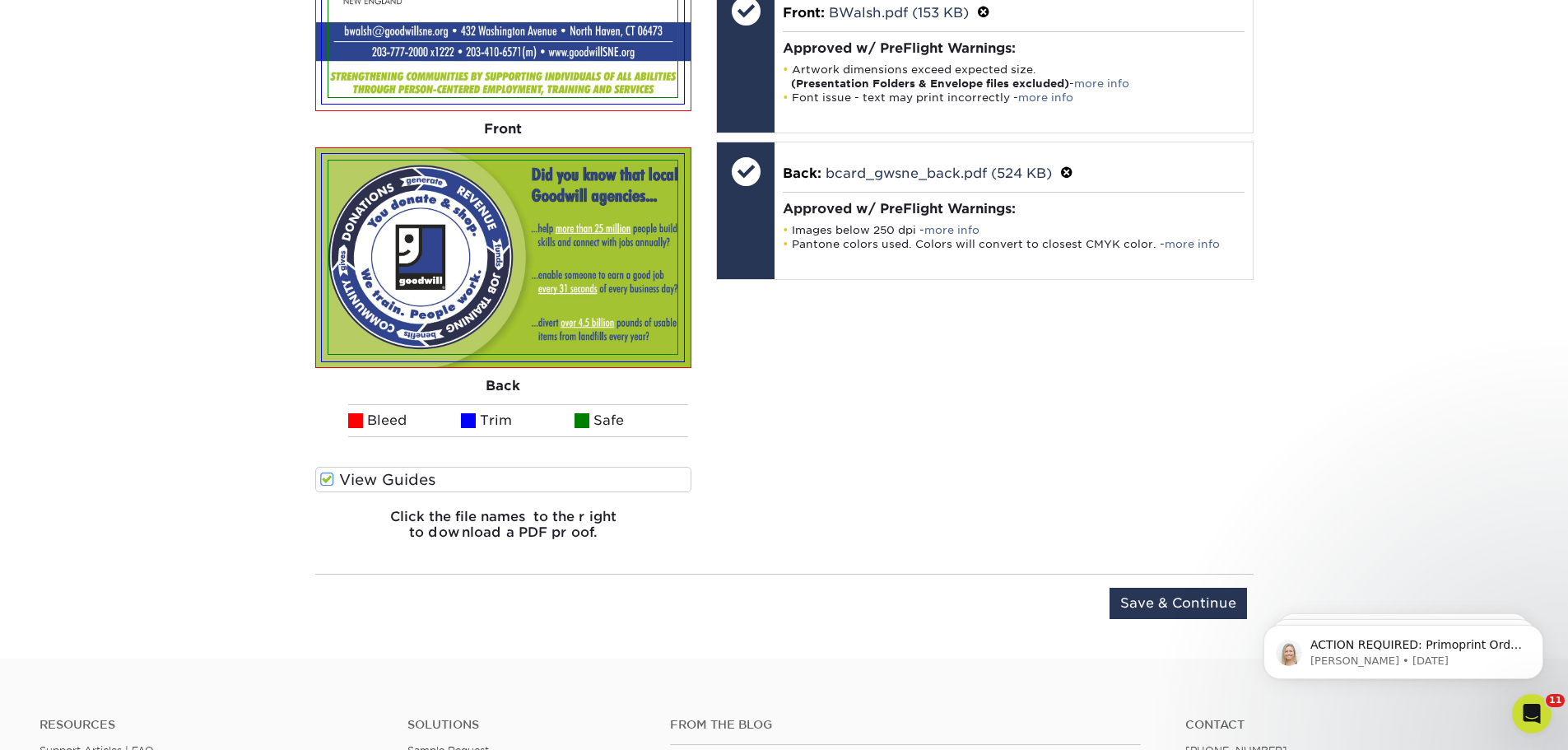
scroll to position [1206, 0]
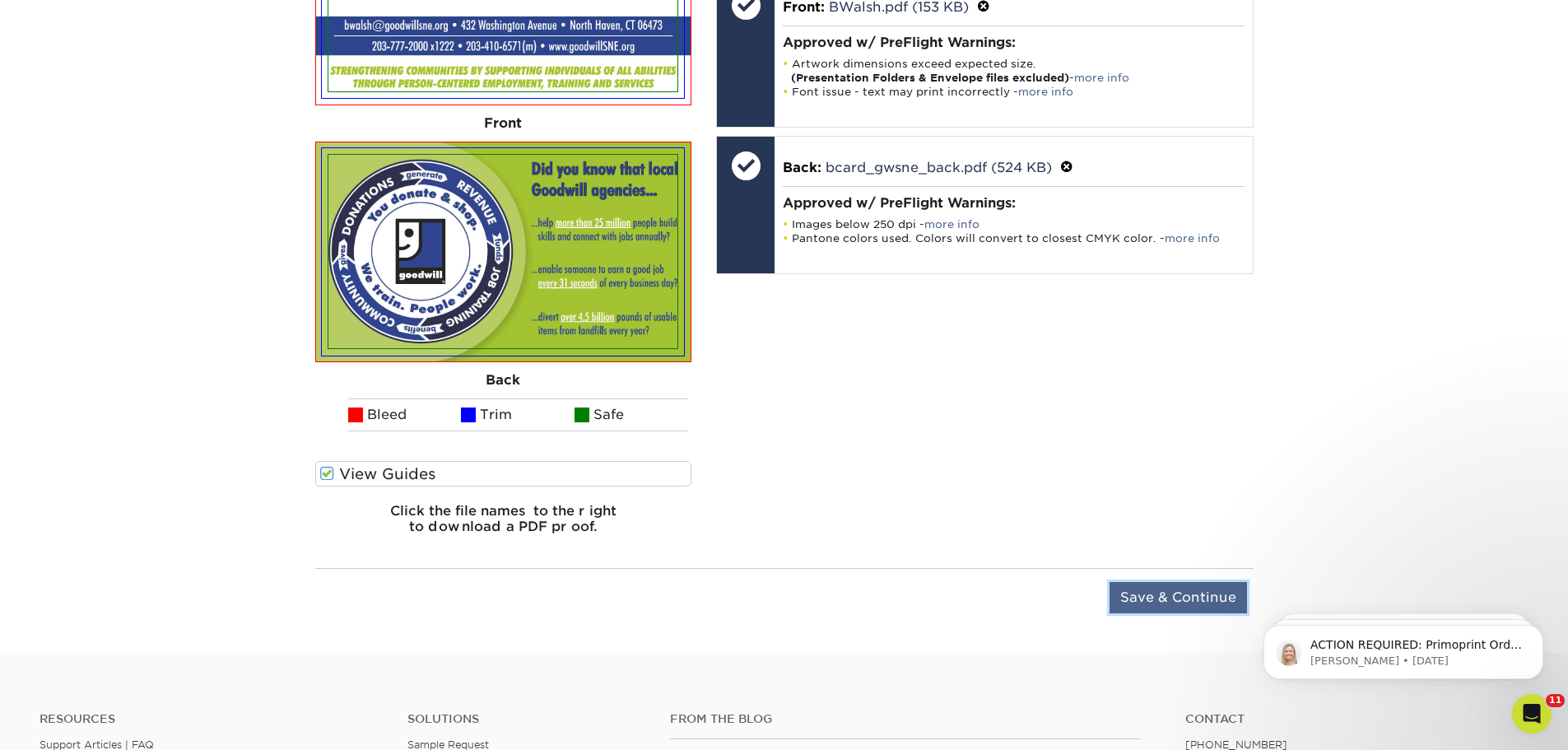
click at [1184, 610] on input "Save & Continue" at bounding box center [1178, 598] width 138 height 31
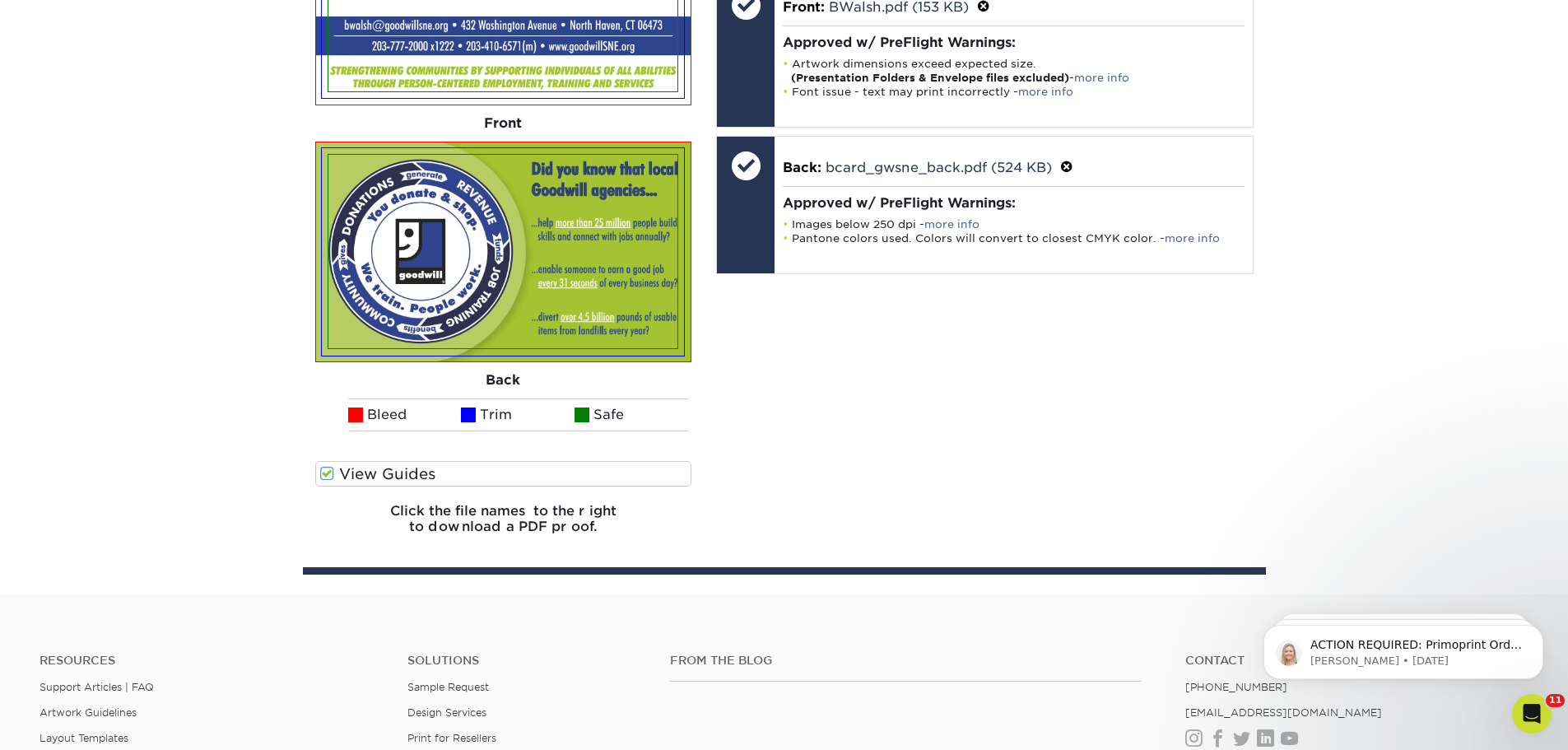
scroll to position [1105, 0]
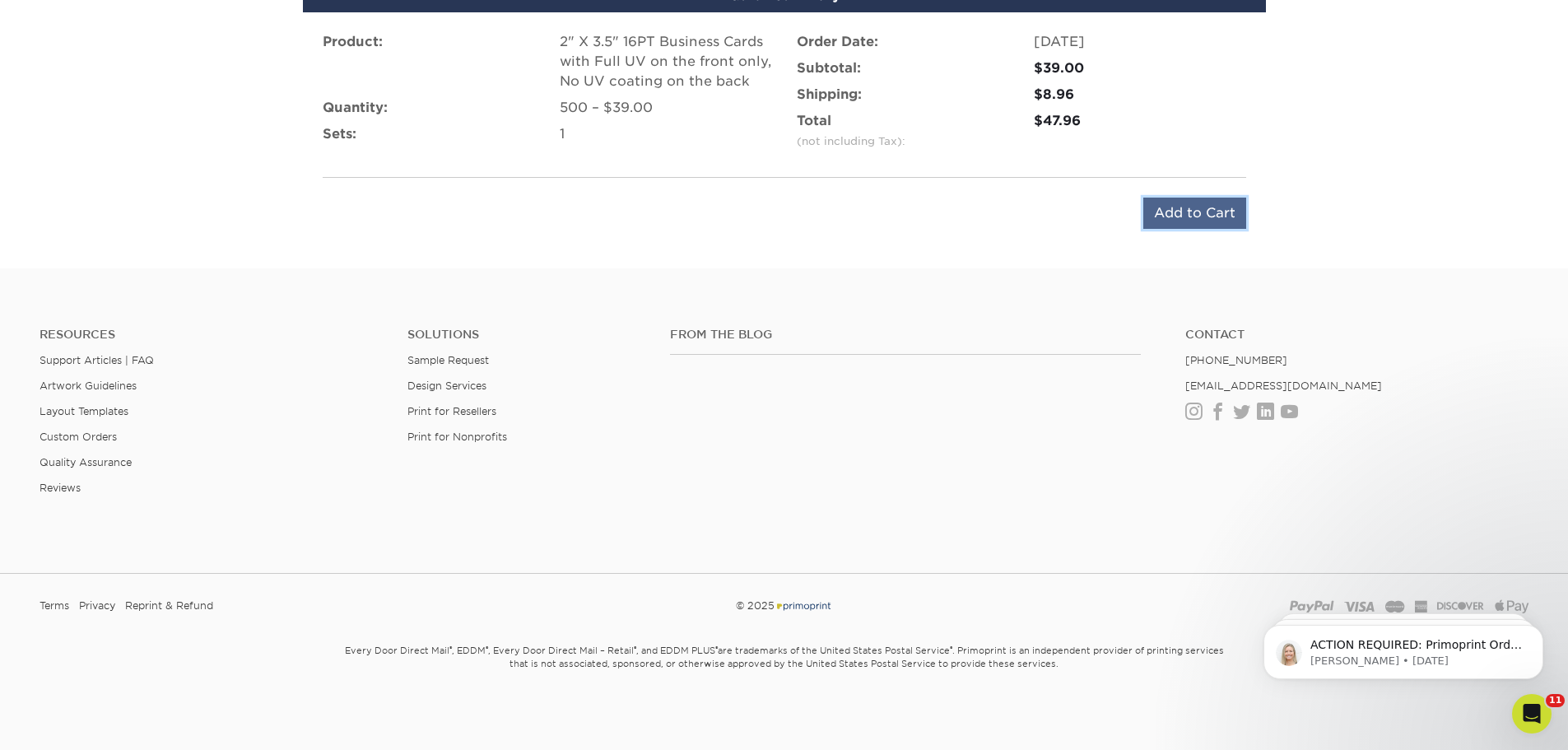
click at [1173, 203] on input "Add to Cart" at bounding box center [1195, 213] width 103 height 31
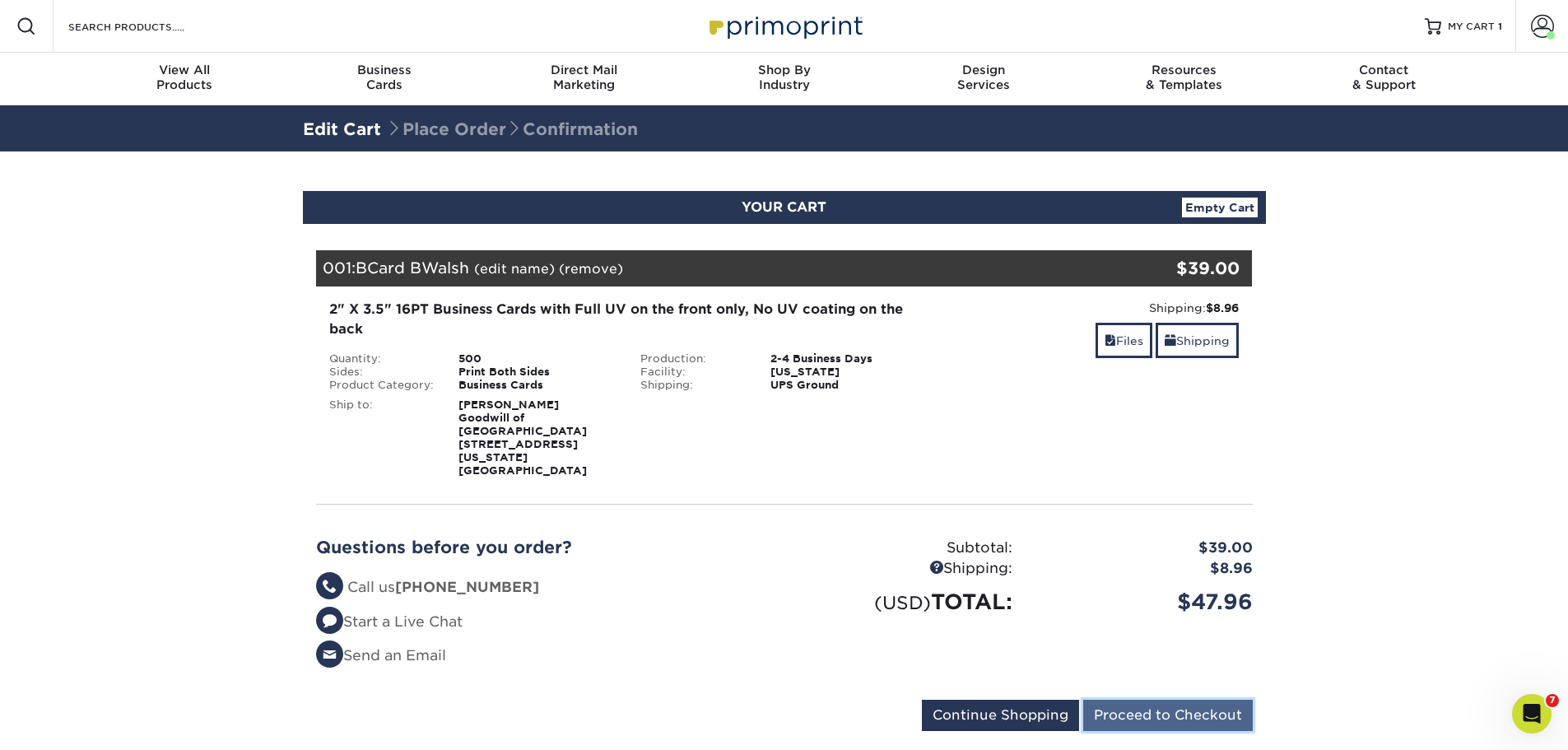
click at [1145, 700] on input "Proceed to Checkout" at bounding box center [1168, 715] width 170 height 31
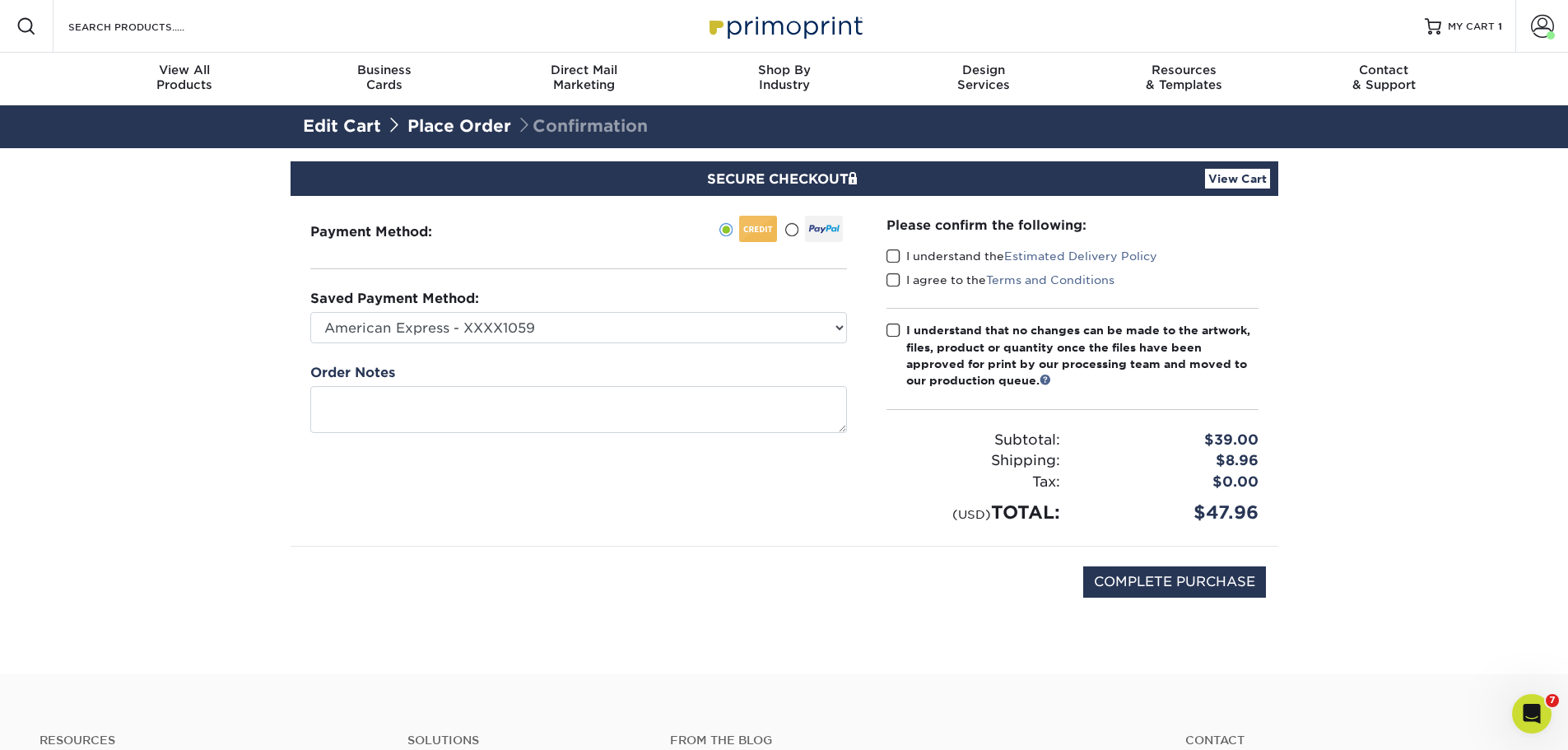
click at [894, 253] on span at bounding box center [893, 256] width 14 height 16
click at [0, 0] on input "I understand the Estimated Delivery Policy" at bounding box center [0, 0] width 0 height 0
click at [895, 279] on span at bounding box center [893, 280] width 14 height 16
click at [0, 0] on input "I agree to the Terms and Conditions" at bounding box center [0, 0] width 0 height 0
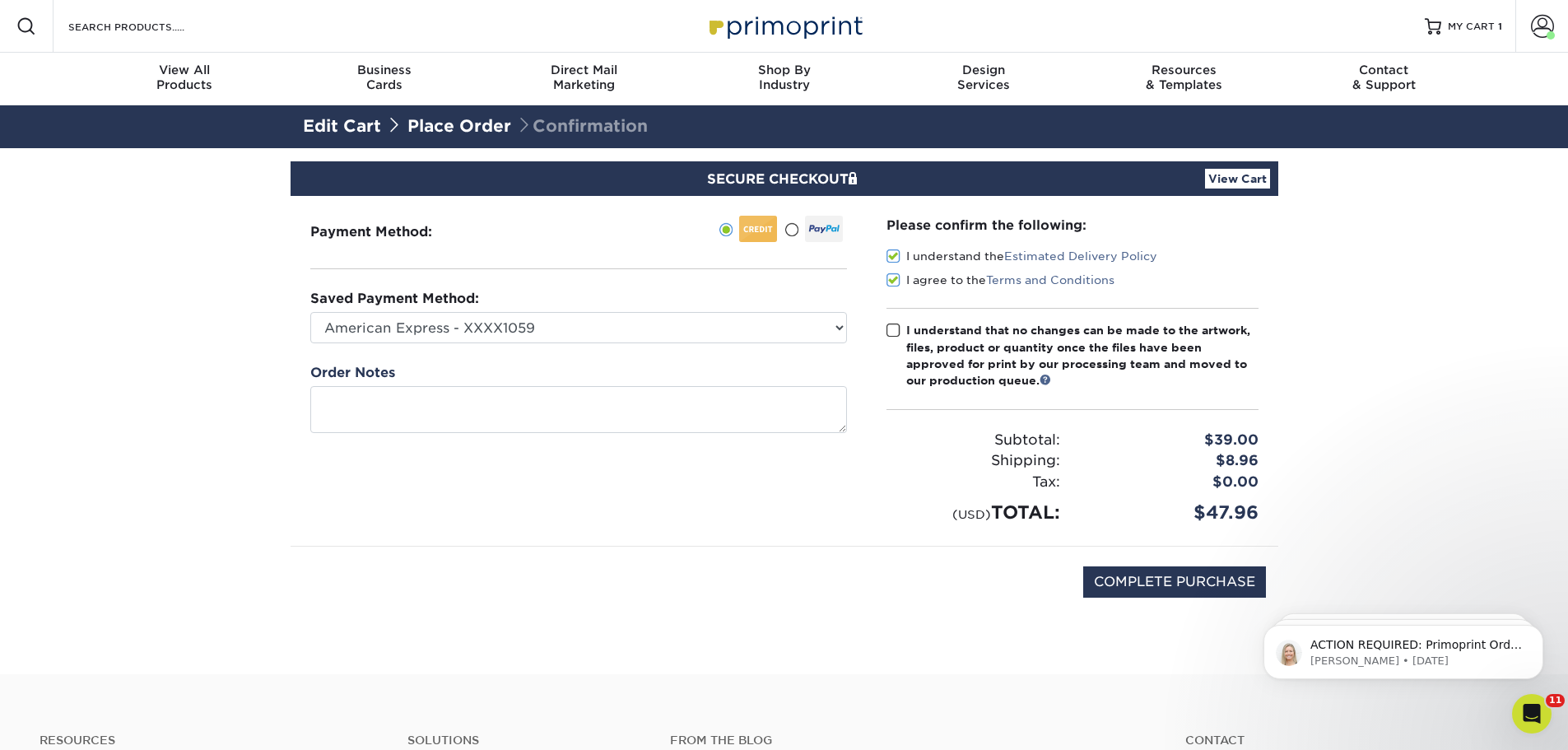
click at [893, 335] on span at bounding box center [893, 330] width 14 height 16
click at [0, 0] on input "I understand that no changes can be made to the artwork, files, product or quan…" at bounding box center [0, 0] width 0 height 0
click at [1159, 581] on input "COMPLETE PURCHASE" at bounding box center [1174, 582] width 183 height 31
type input "PROCESSING, PLEASE WAIT..."
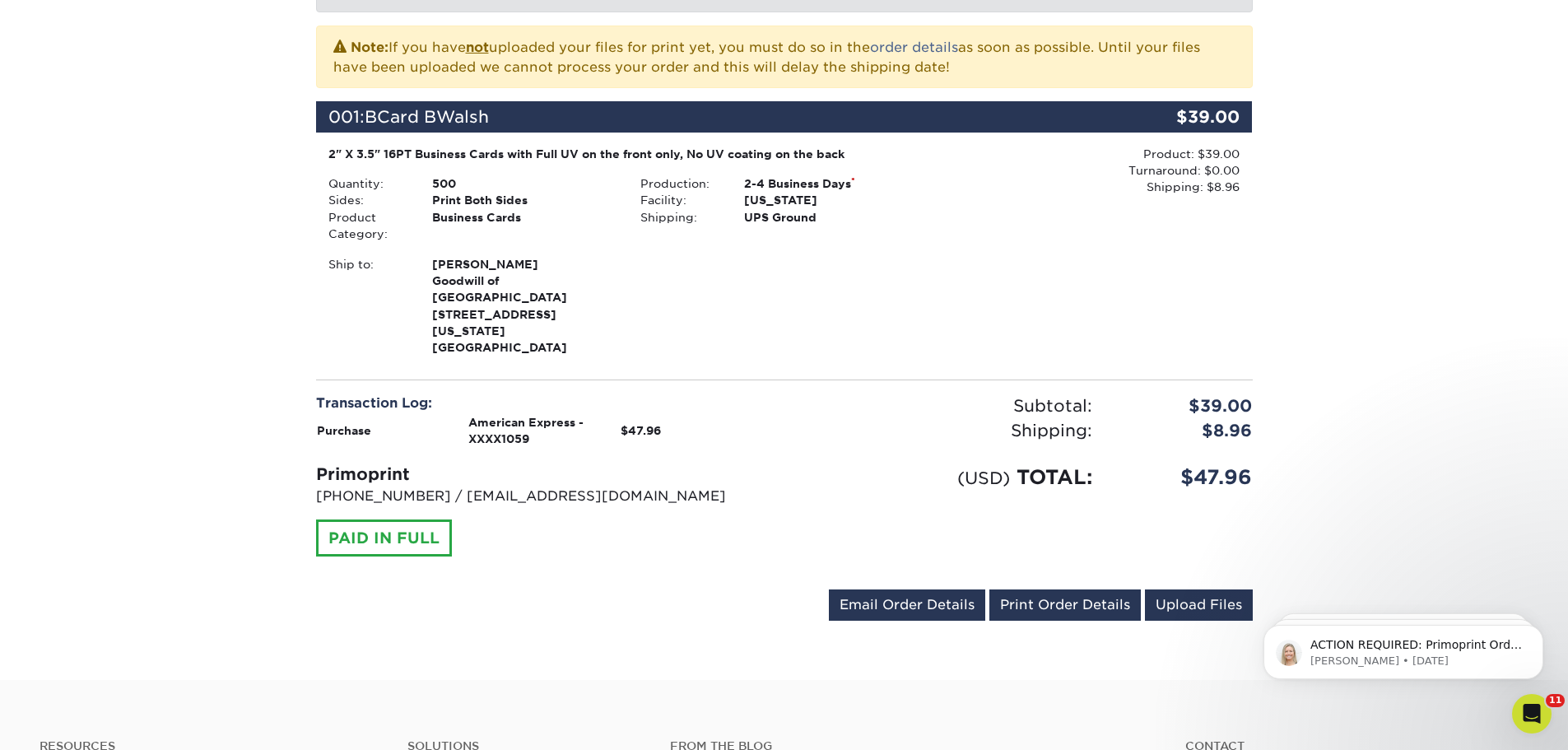
scroll to position [411, 0]
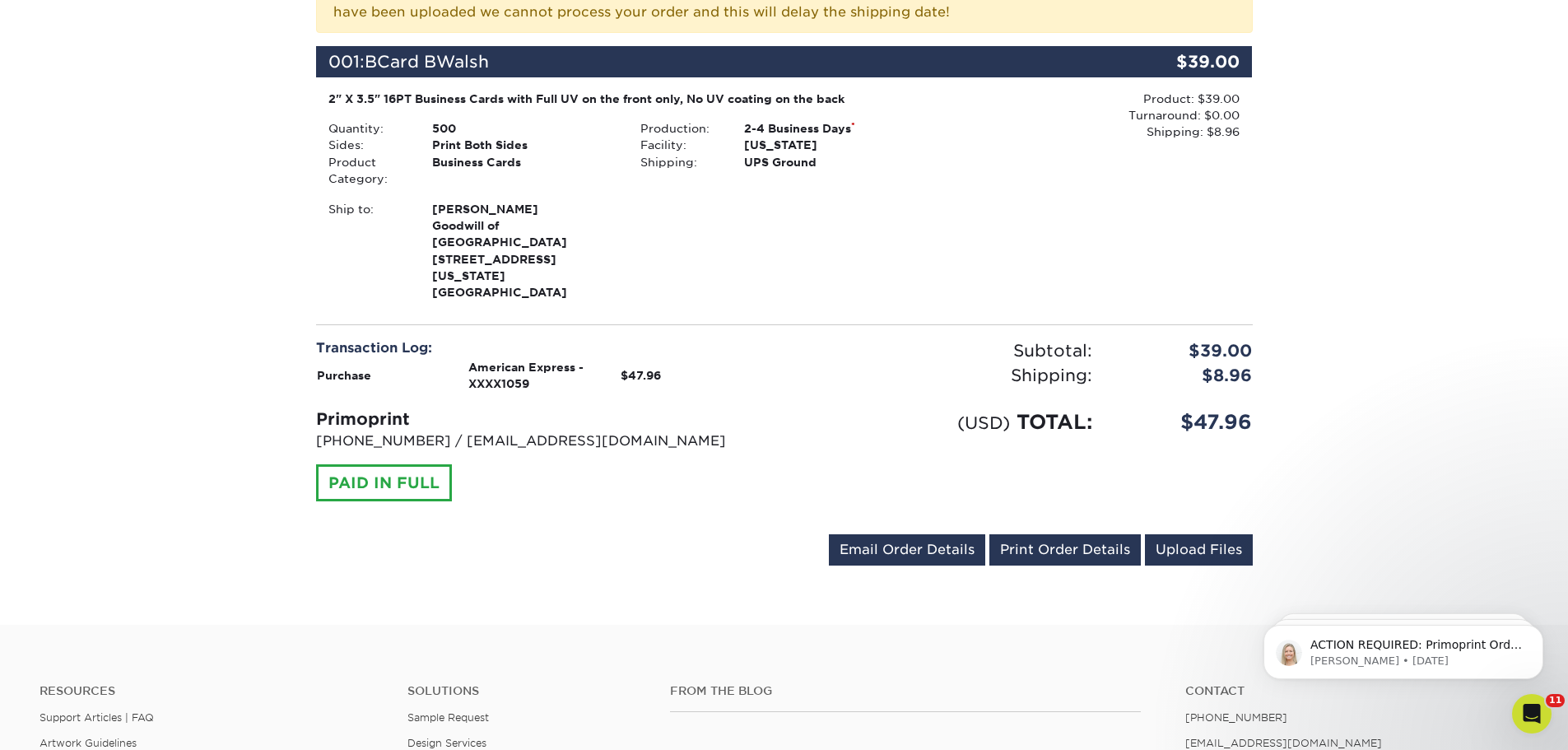
click at [371, 466] on div "PAID IN FULL" at bounding box center [383, 482] width 136 height 38
